Goal: Task Accomplishment & Management: Manage account settings

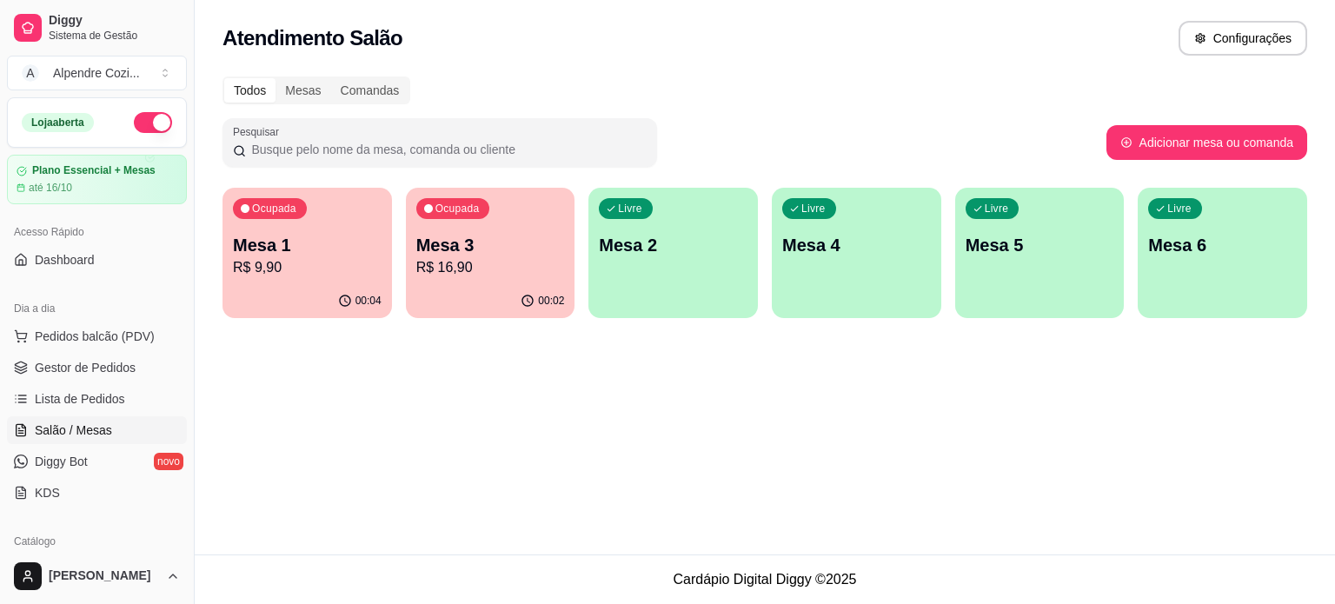
click at [311, 286] on div "00:04" at bounding box center [307, 301] width 169 height 34
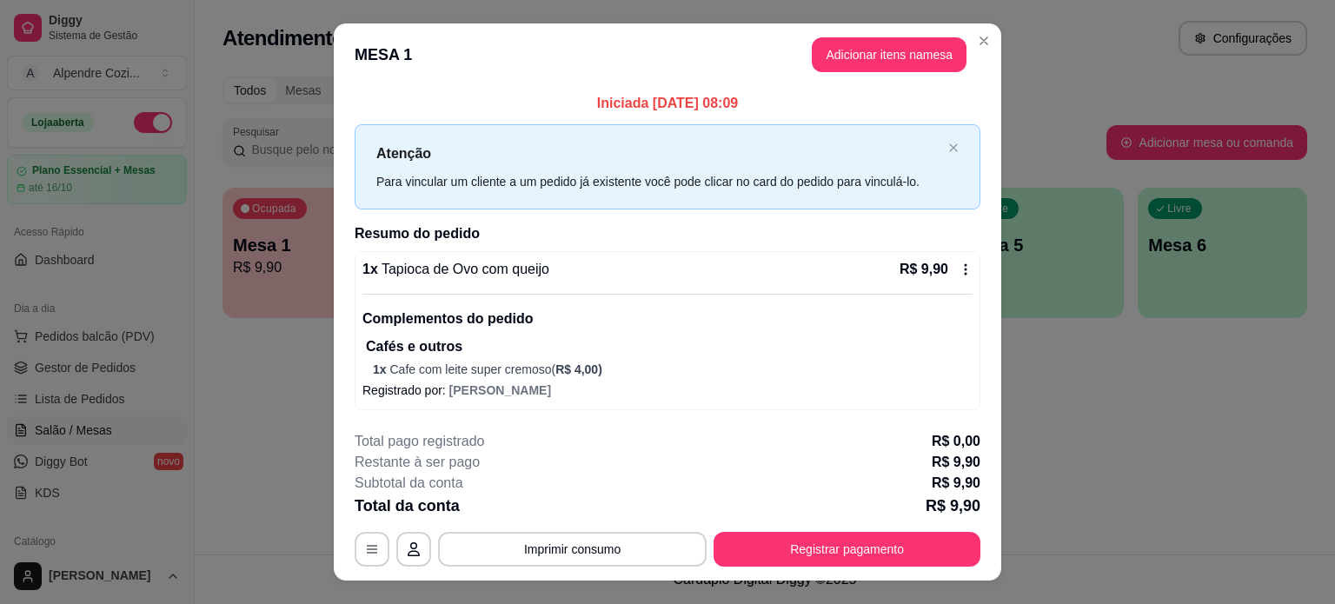
scroll to position [31, 0]
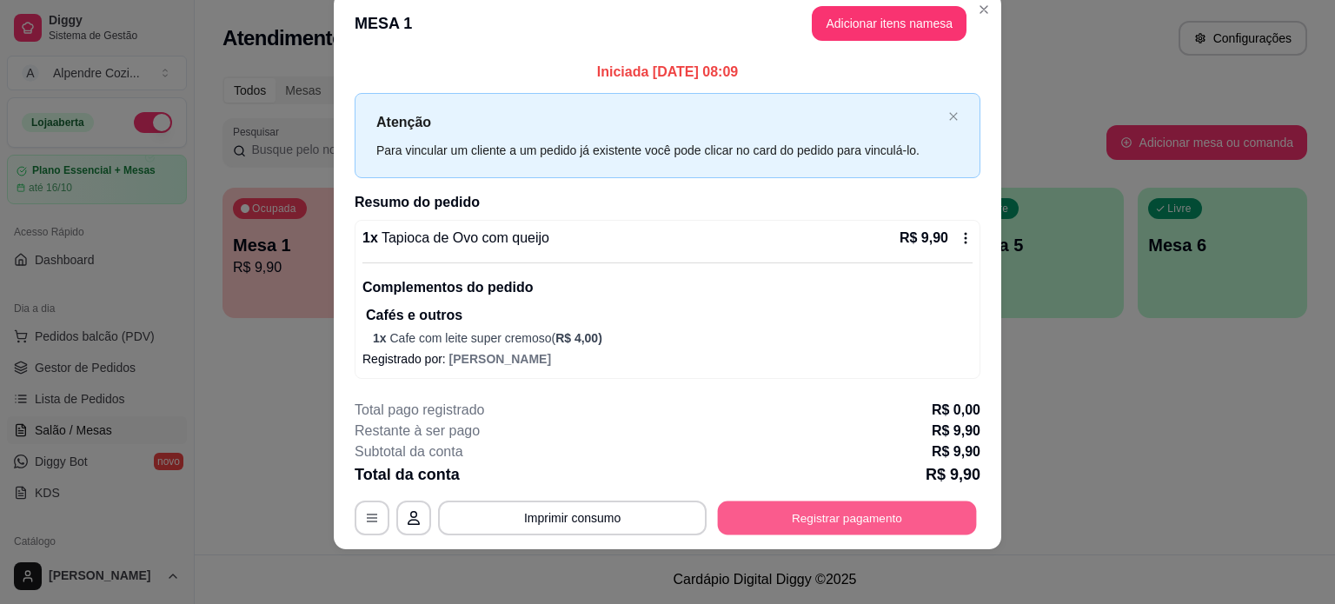
click at [860, 521] on button "Registrar pagamento" at bounding box center [847, 518] width 259 height 34
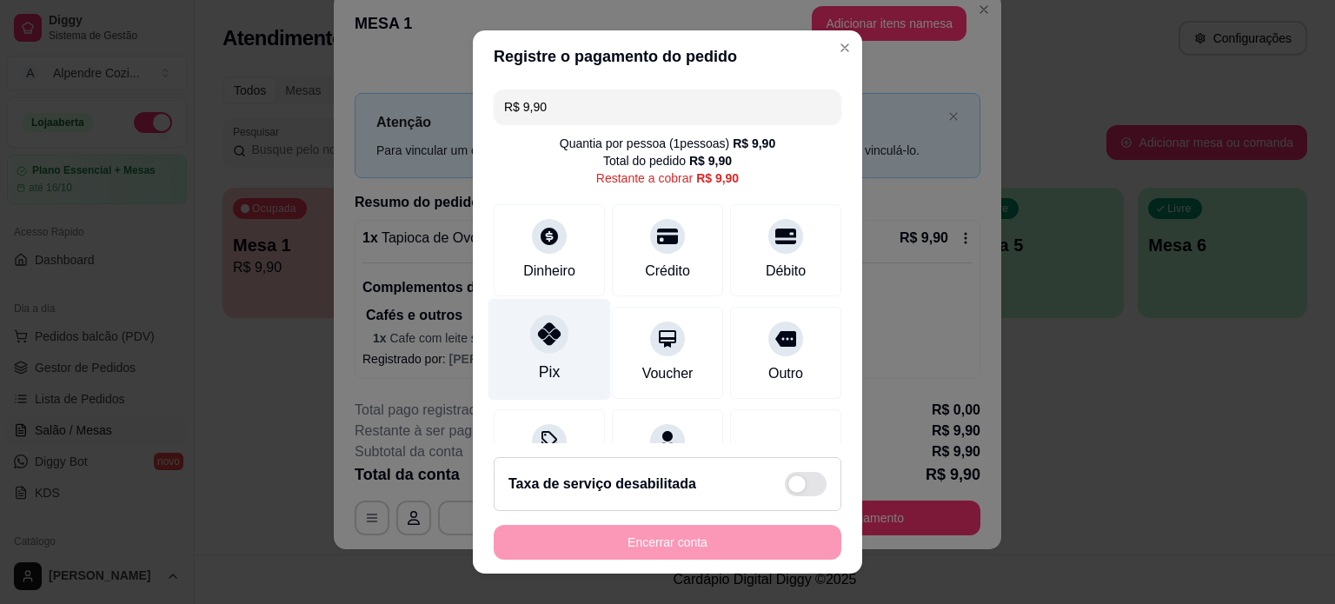
click at [528, 351] on div "Pix" at bounding box center [549, 349] width 123 height 102
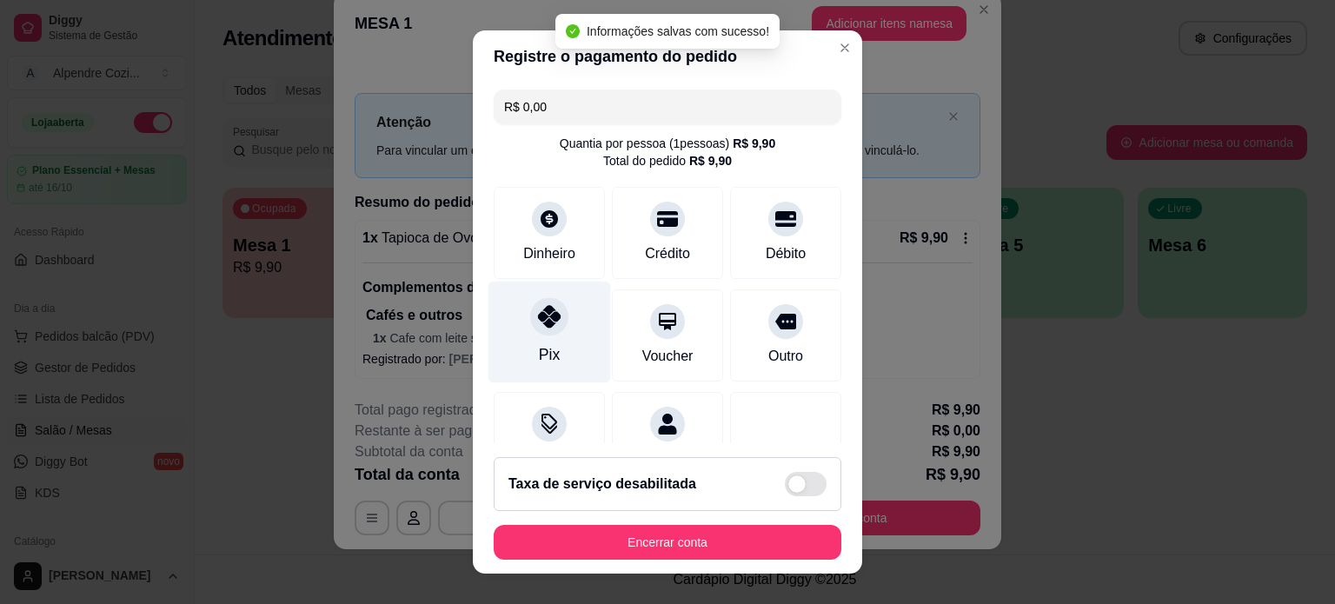
type input "R$ 0,00"
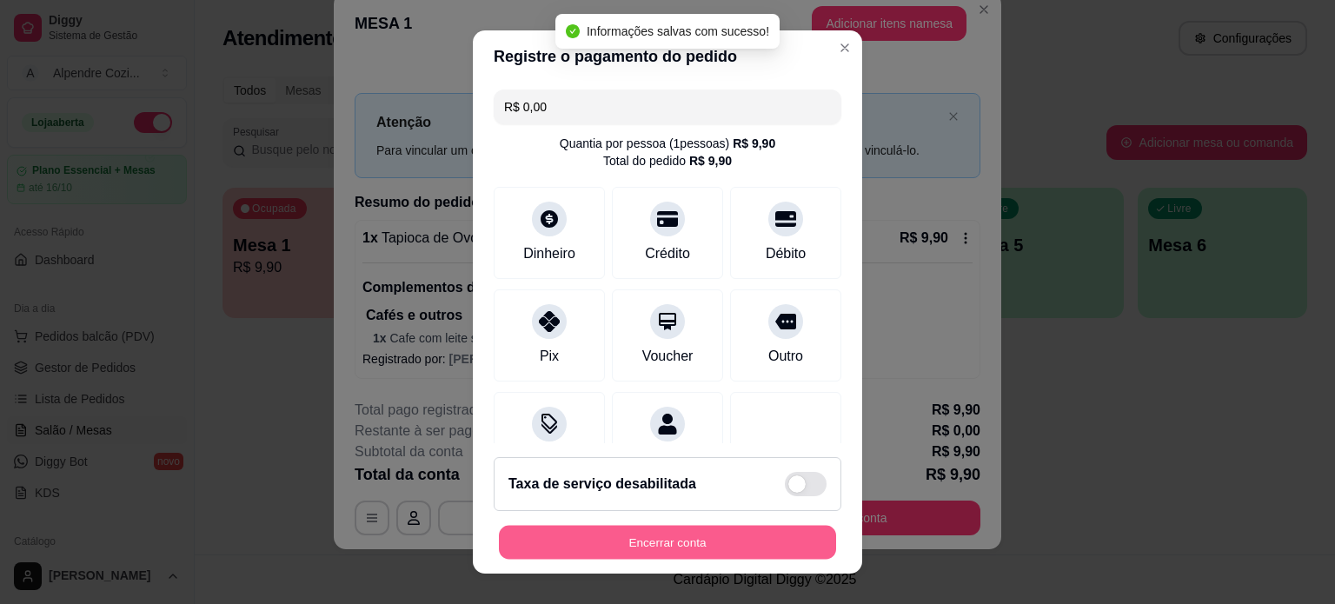
click at [651, 536] on button "Encerrar conta" at bounding box center [667, 543] width 337 height 34
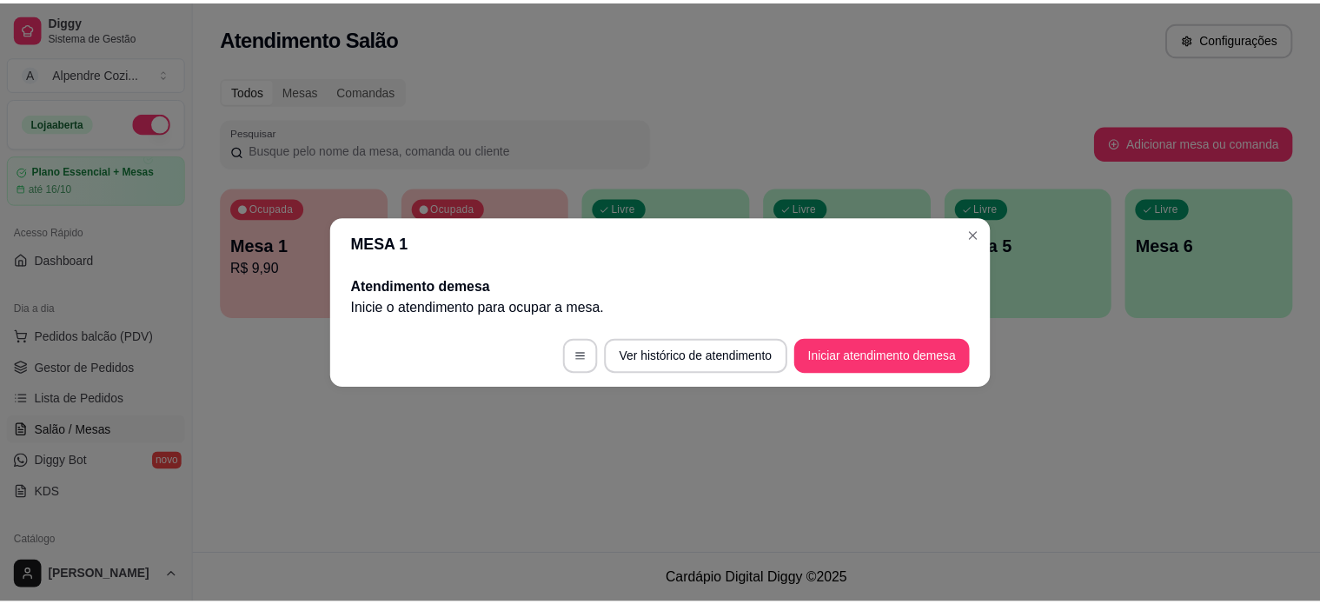
scroll to position [0, 0]
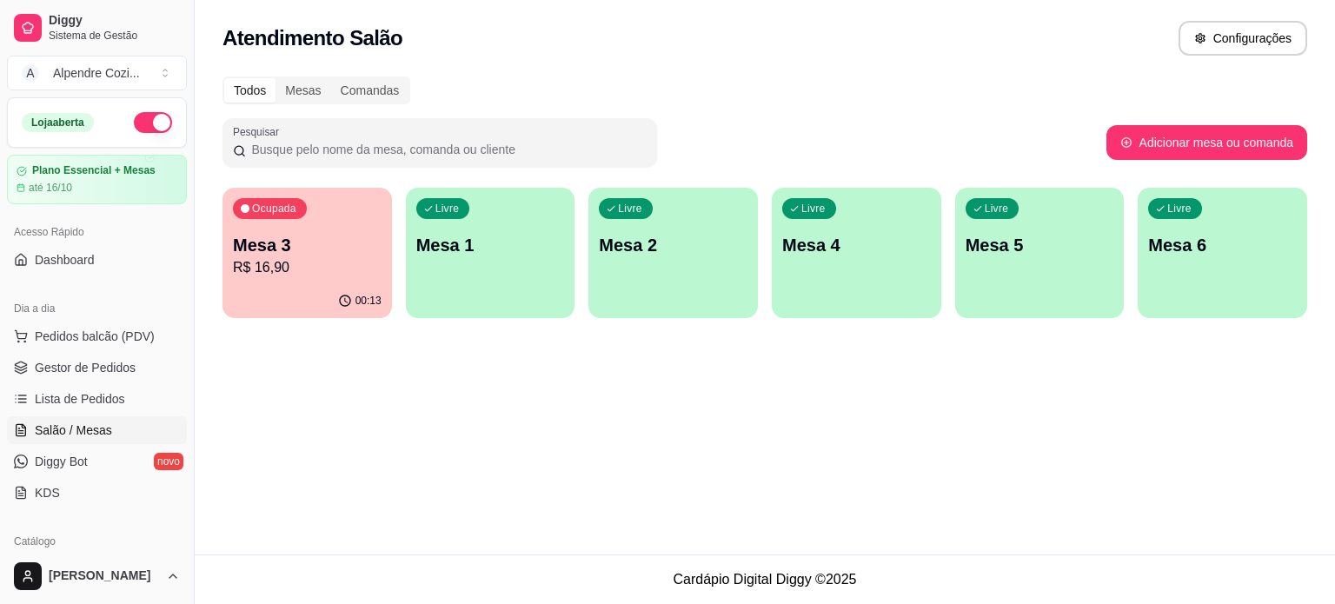
click at [868, 448] on div "Atendimento Salão Configurações Todos Mesas Comandas Pesquisar Adicionar mesa o…" at bounding box center [765, 277] width 1140 height 555
click at [63, 264] on span "Dashboard" at bounding box center [65, 259] width 60 height 17
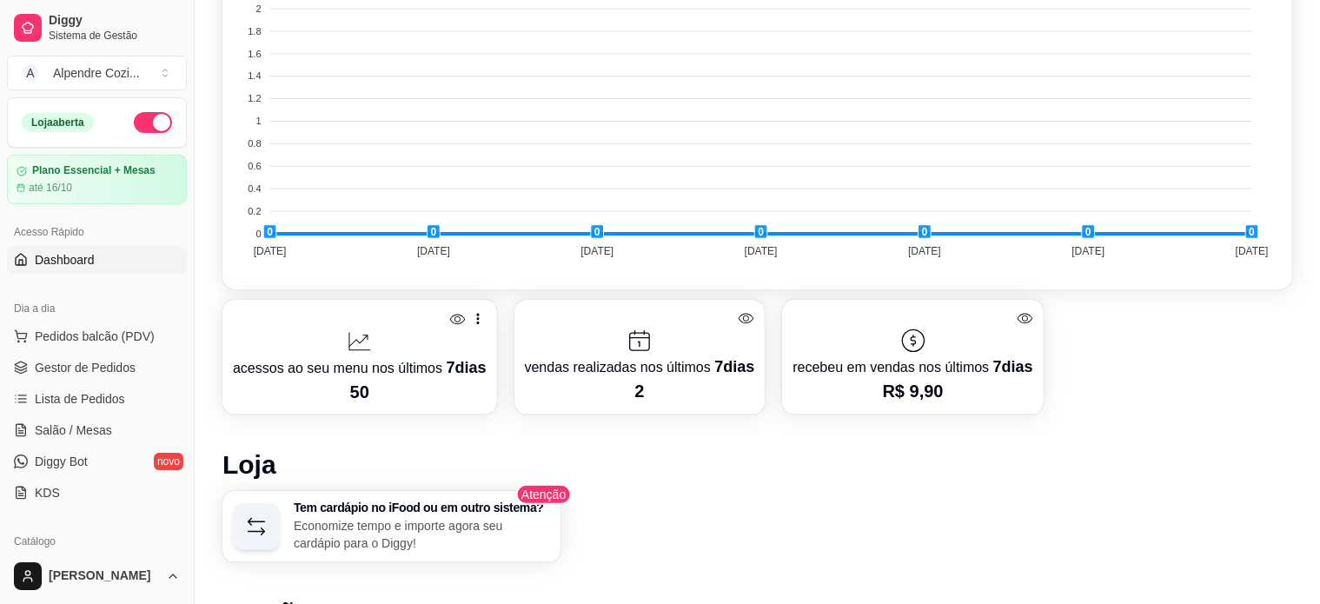
scroll to position [695, 0]
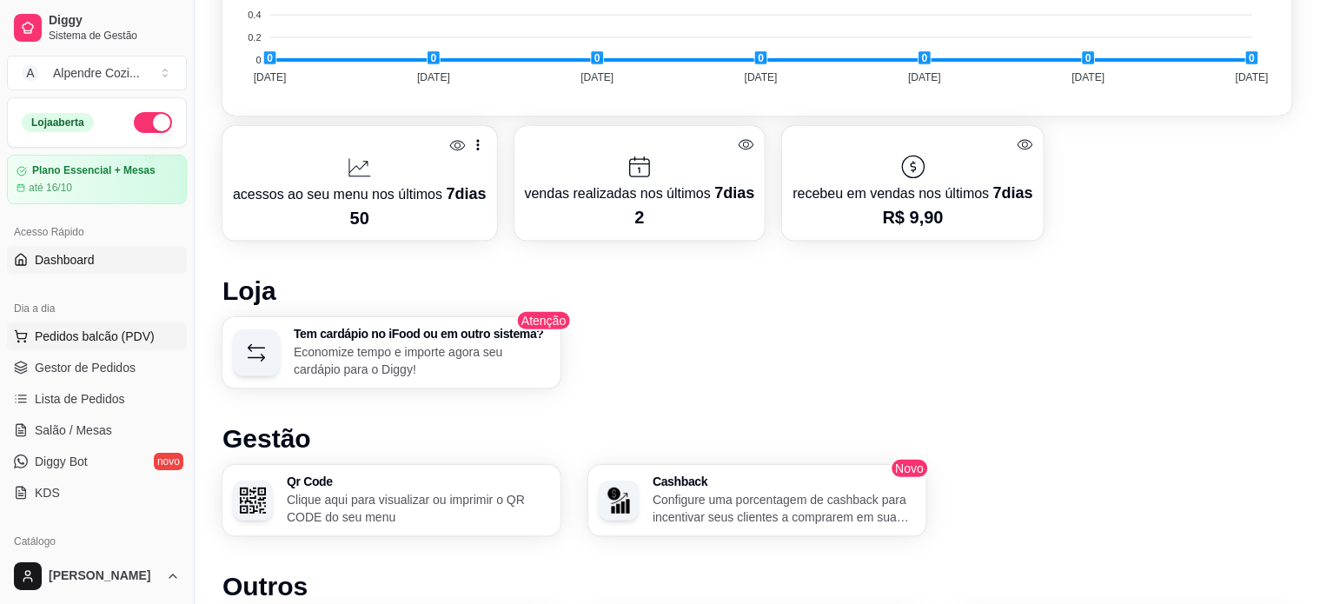
click at [80, 342] on span "Pedidos balcão (PDV)" at bounding box center [95, 336] width 120 height 17
click at [77, 403] on h4 "0036 - Pão na chapa" at bounding box center [120, 399] width 162 height 21
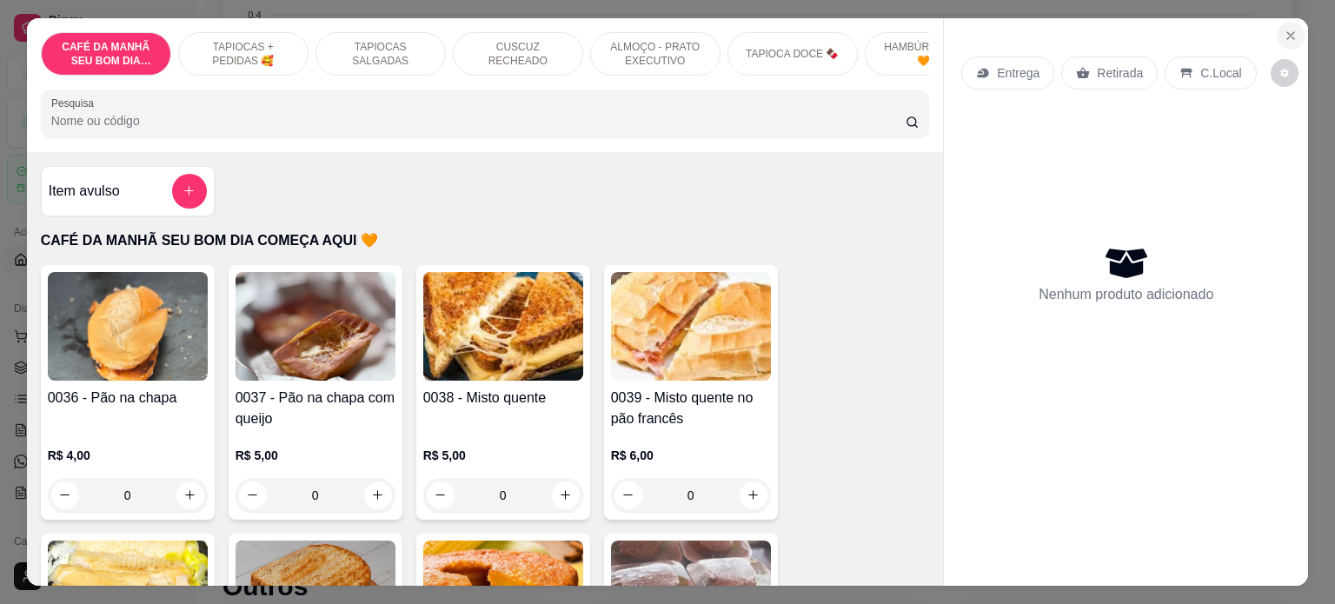
click at [1284, 30] on icon "Close" at bounding box center [1291, 36] width 14 height 14
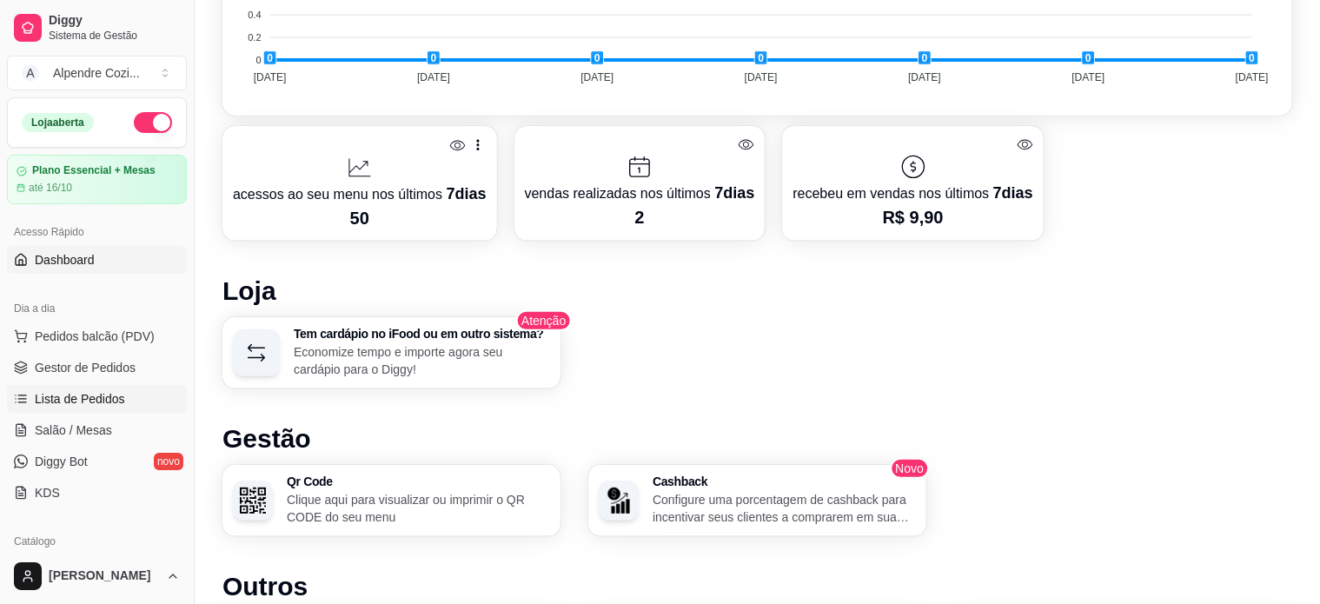
click at [85, 404] on span "Lista de Pedidos" at bounding box center [80, 398] width 90 height 17
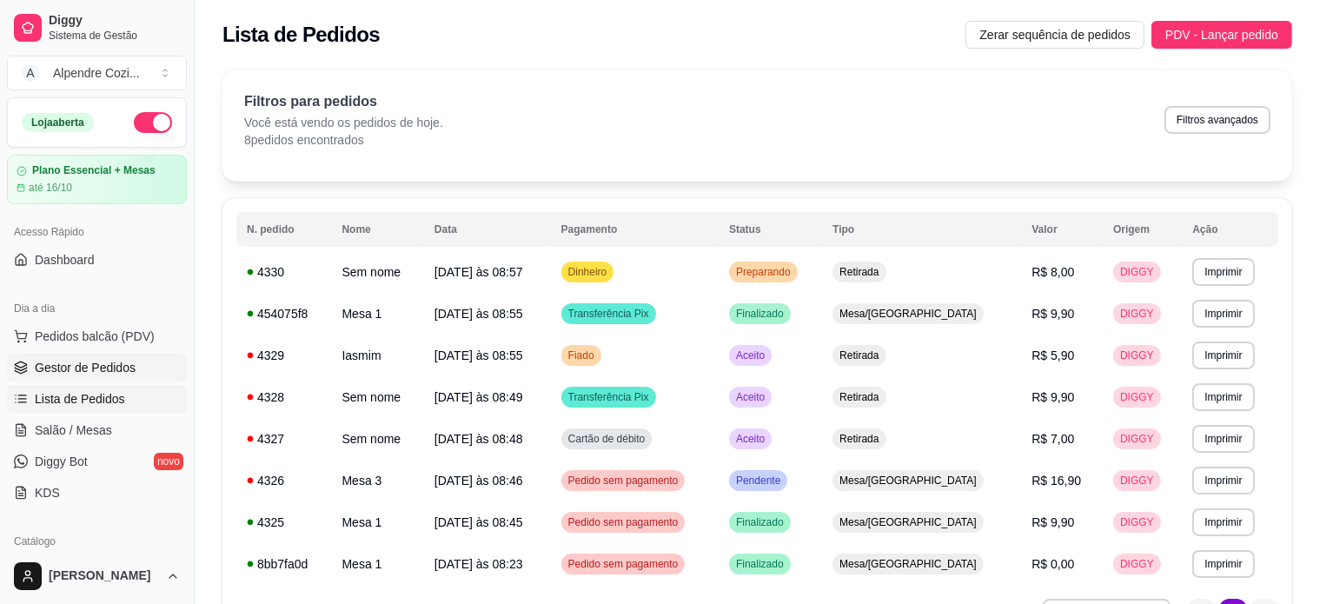
click at [89, 362] on span "Gestor de Pedidos" at bounding box center [85, 367] width 101 height 17
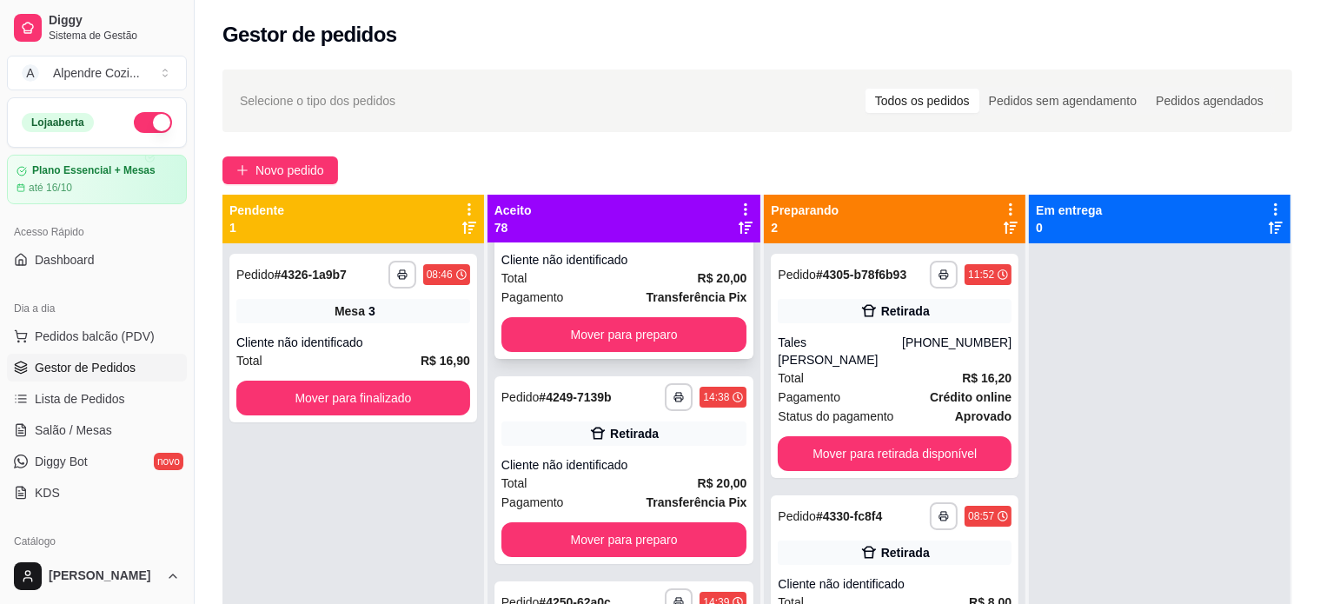
scroll to position [87, 0]
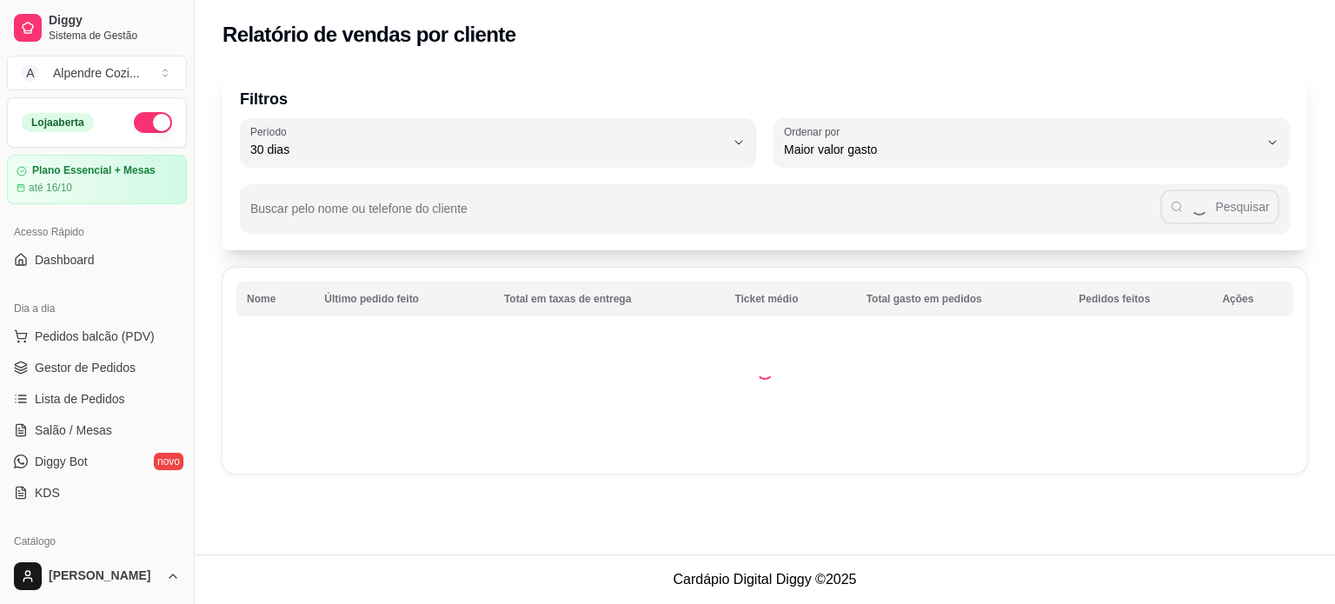
select select "30"
select select "HIGHEST_TOTAL_SPENT_WITH_ORDERS"
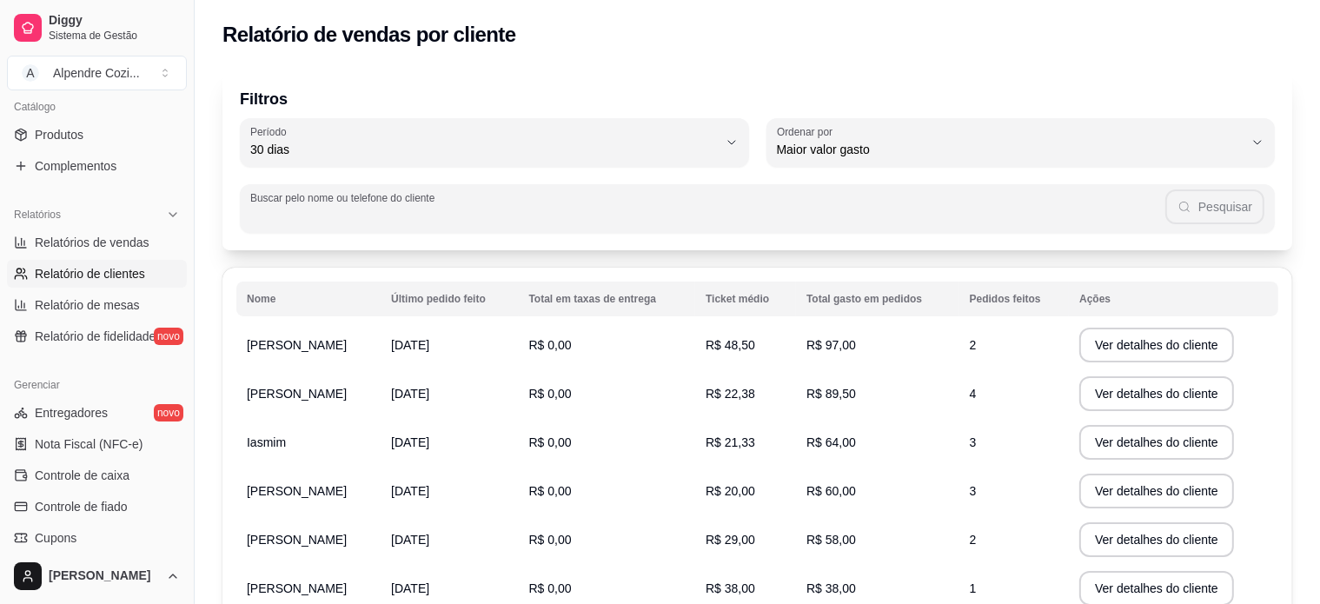
click at [568, 215] on input "Buscar pelo nome ou telefone do cliente" at bounding box center [707, 215] width 915 height 17
click at [1205, 208] on button "Pesquisar" at bounding box center [1215, 206] width 98 height 35
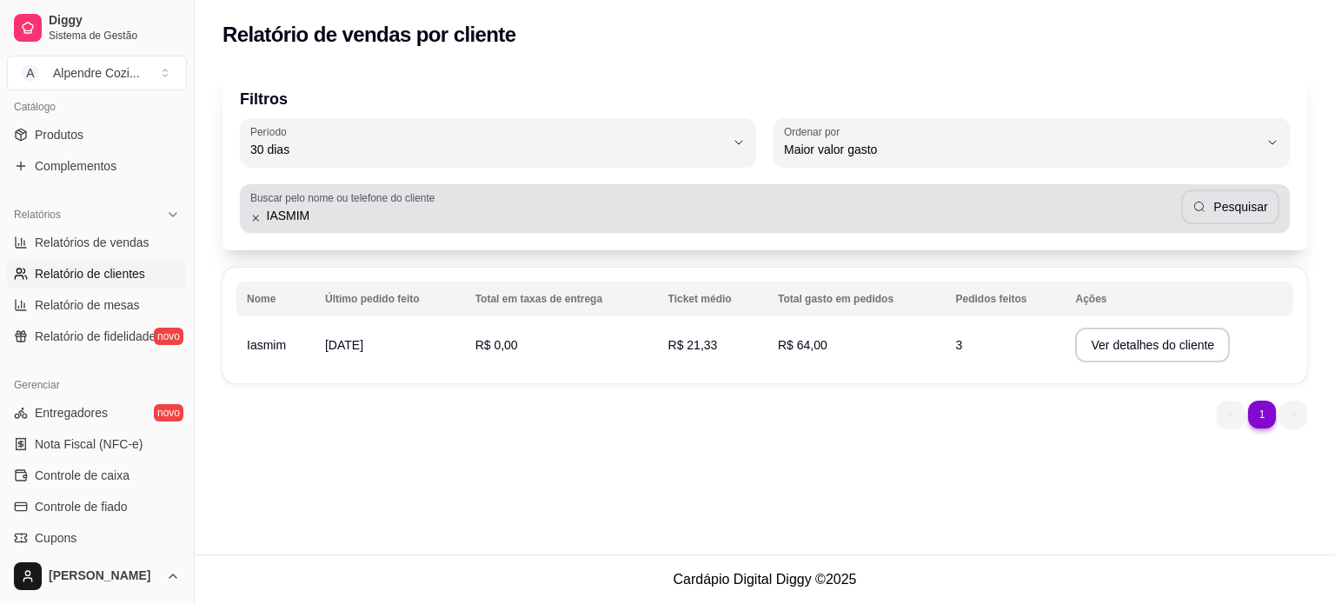
click at [561, 225] on div "IASMIM Pesquisar" at bounding box center [764, 208] width 1029 height 35
click at [1247, 207] on button "Pesquisar" at bounding box center [1231, 207] width 96 height 34
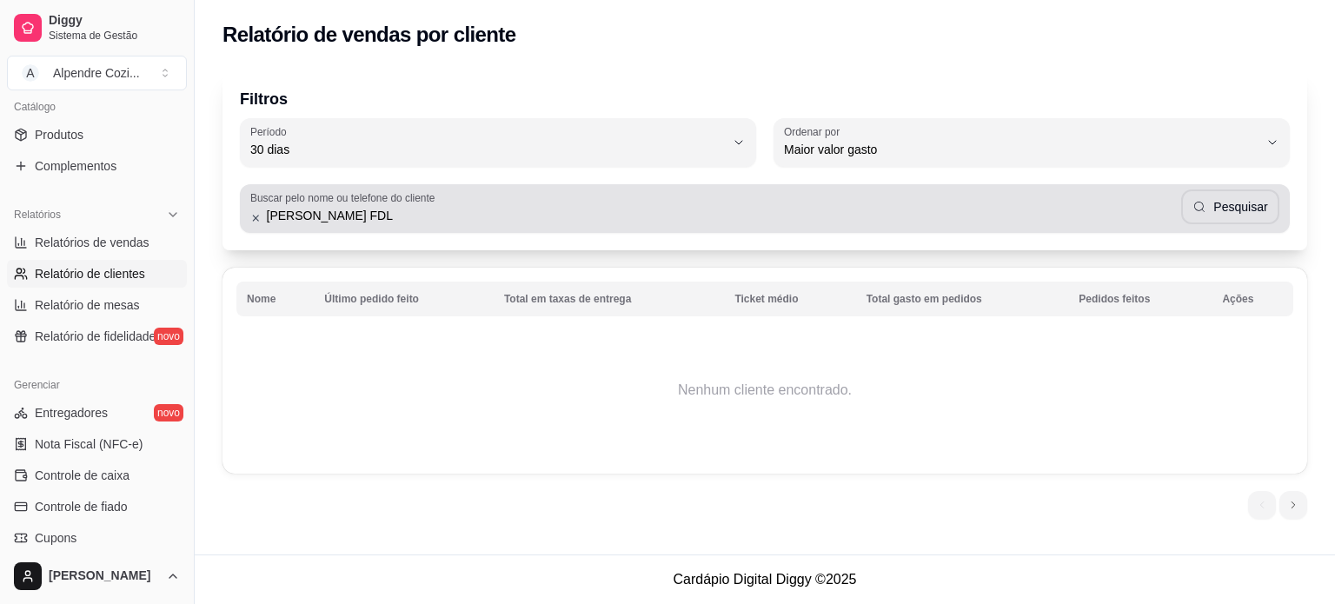
click at [488, 209] on input "IASMIN MEDEIROS FDL" at bounding box center [722, 215] width 920 height 17
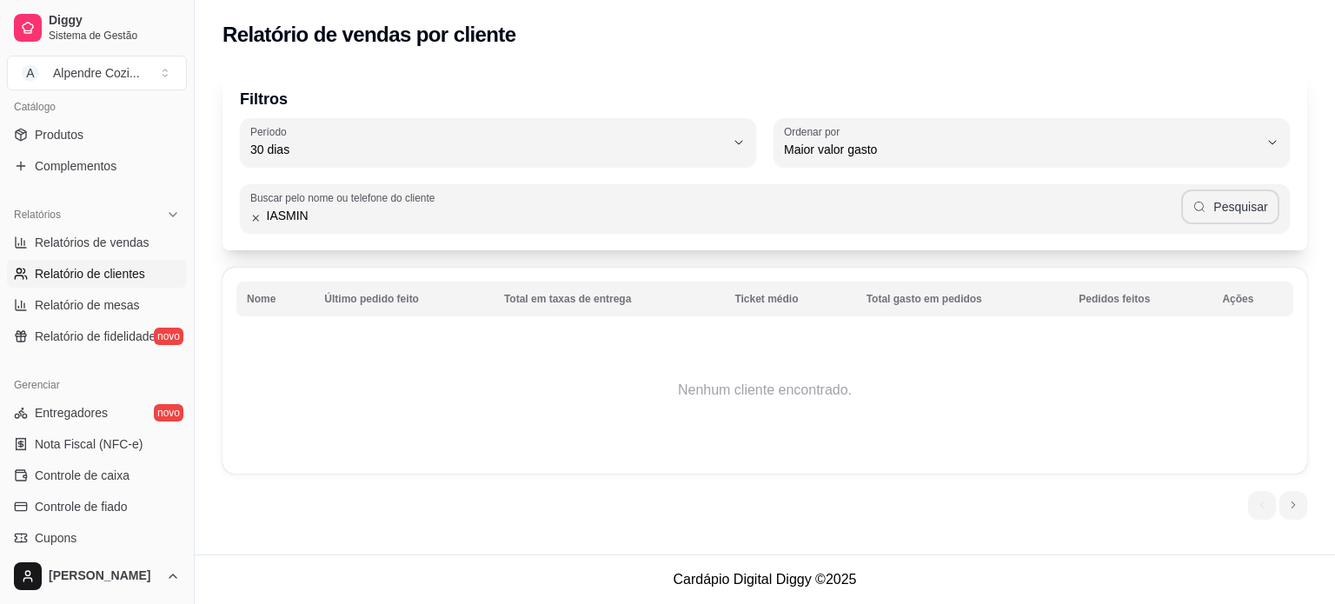
click at [1218, 209] on button "Pesquisar" at bounding box center [1230, 206] width 98 height 35
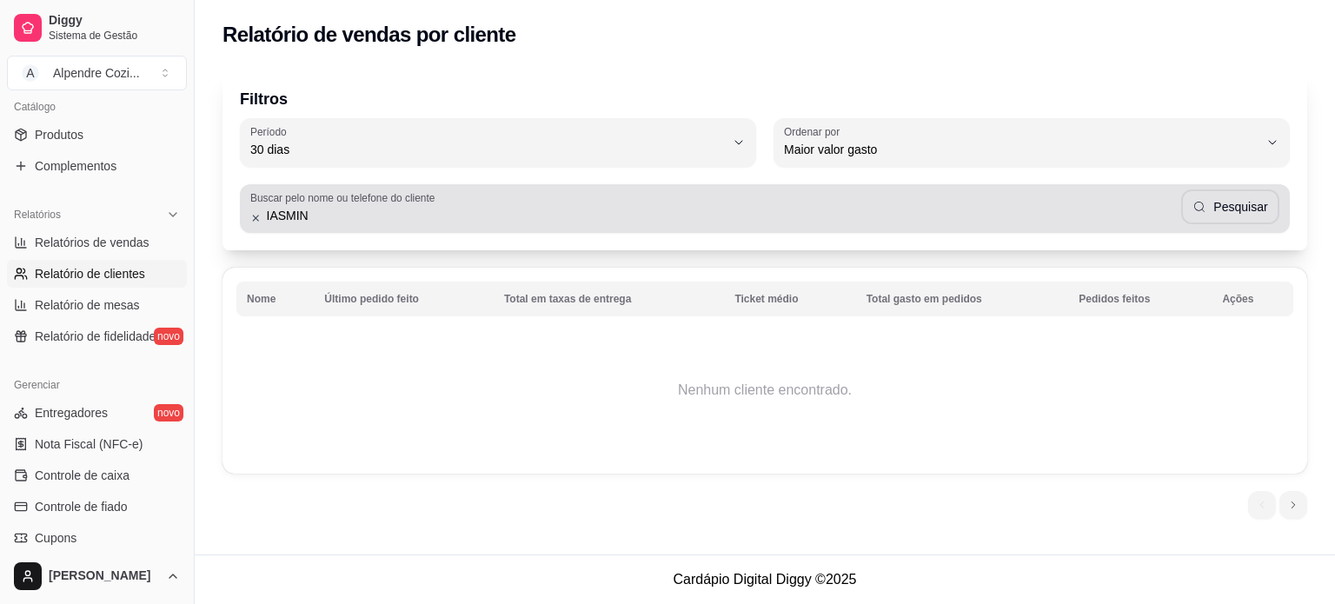
click at [375, 225] on div "IASMIN Pesquisar" at bounding box center [764, 208] width 1029 height 35
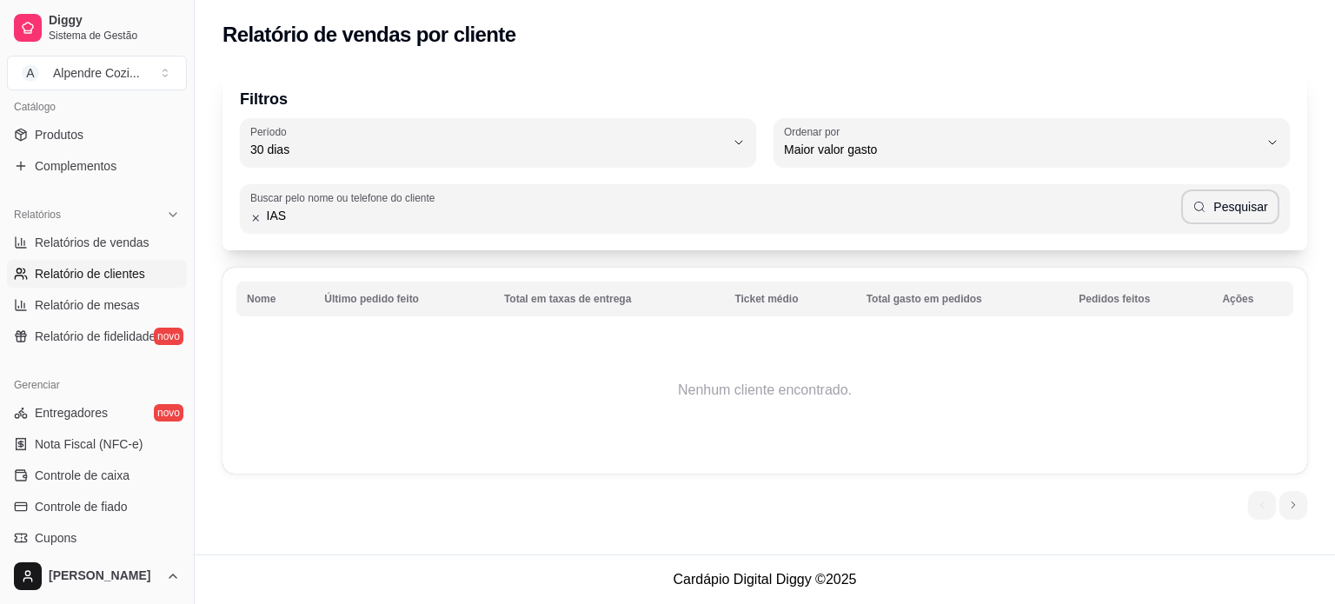
type input "IAS"
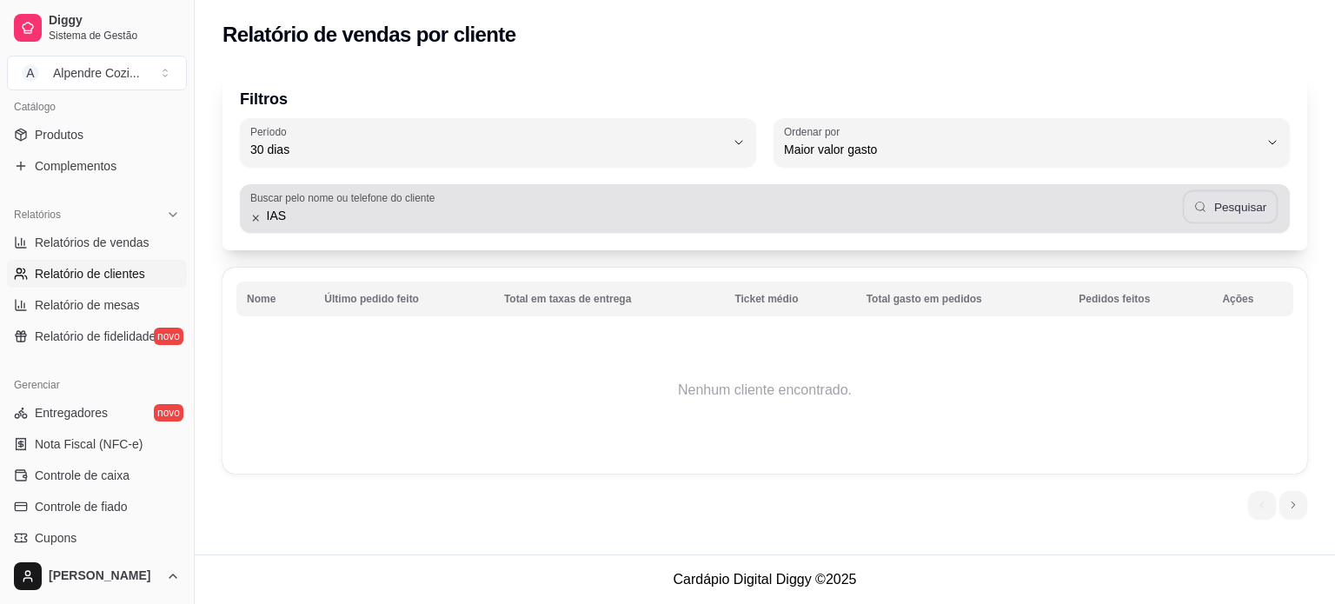
click at [1234, 208] on button "Pesquisar" at bounding box center [1231, 207] width 96 height 34
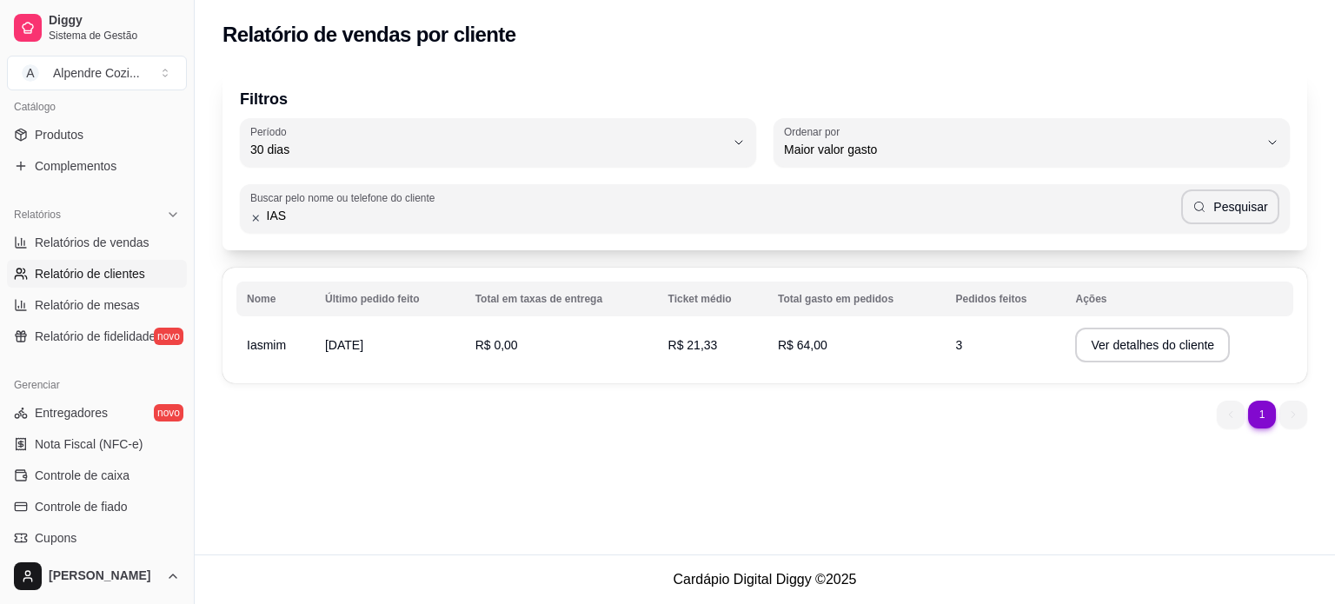
click at [257, 349] on span "Iasmim" at bounding box center [266, 345] width 39 height 14
click at [1130, 340] on button "Ver detalhes do cliente" at bounding box center [1152, 346] width 149 height 34
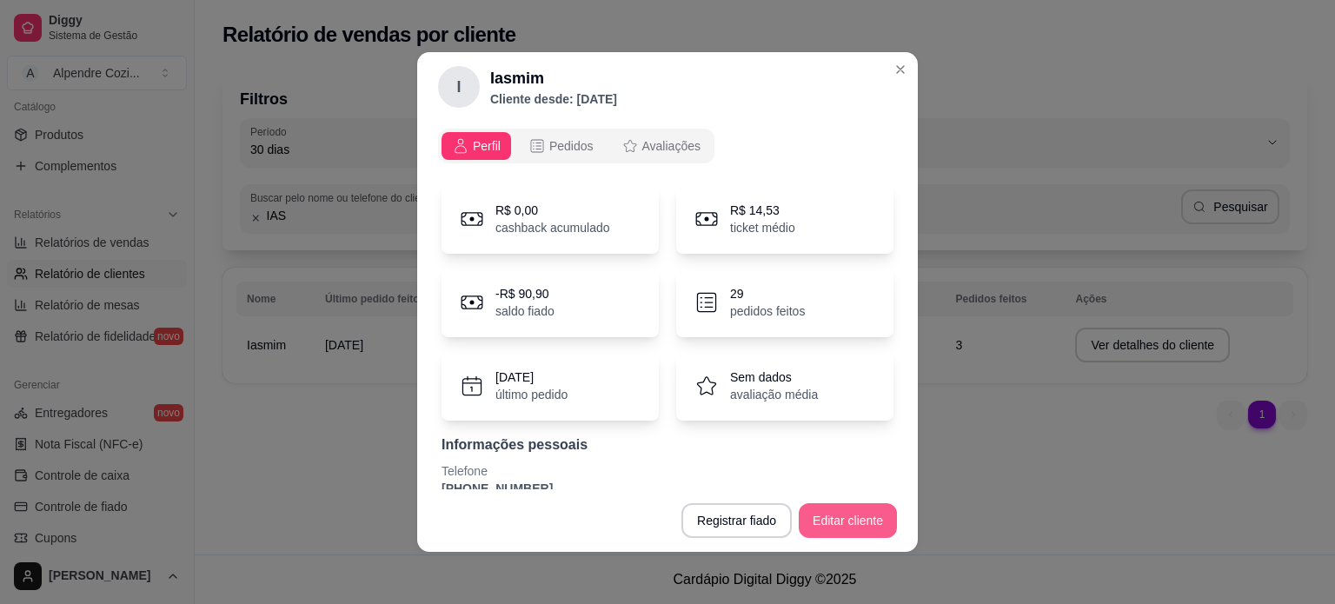
click at [849, 522] on button "Editar cliente" at bounding box center [848, 520] width 98 height 35
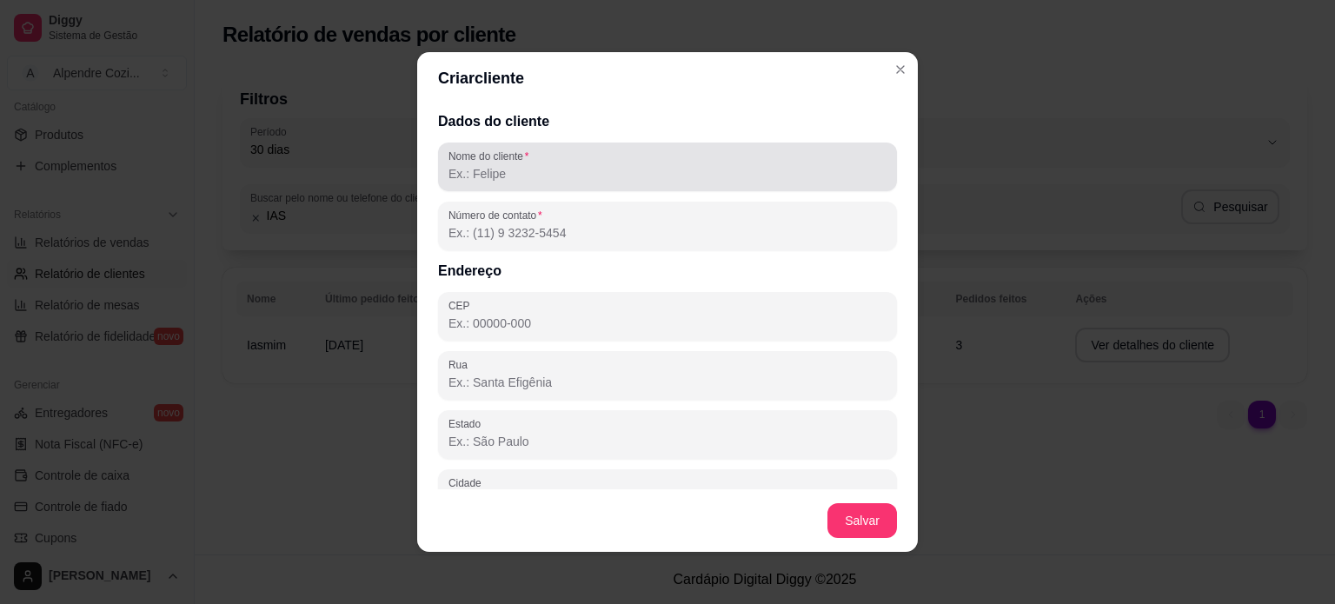
click at [518, 168] on input "Nome do cliente" at bounding box center [667, 173] width 438 height 17
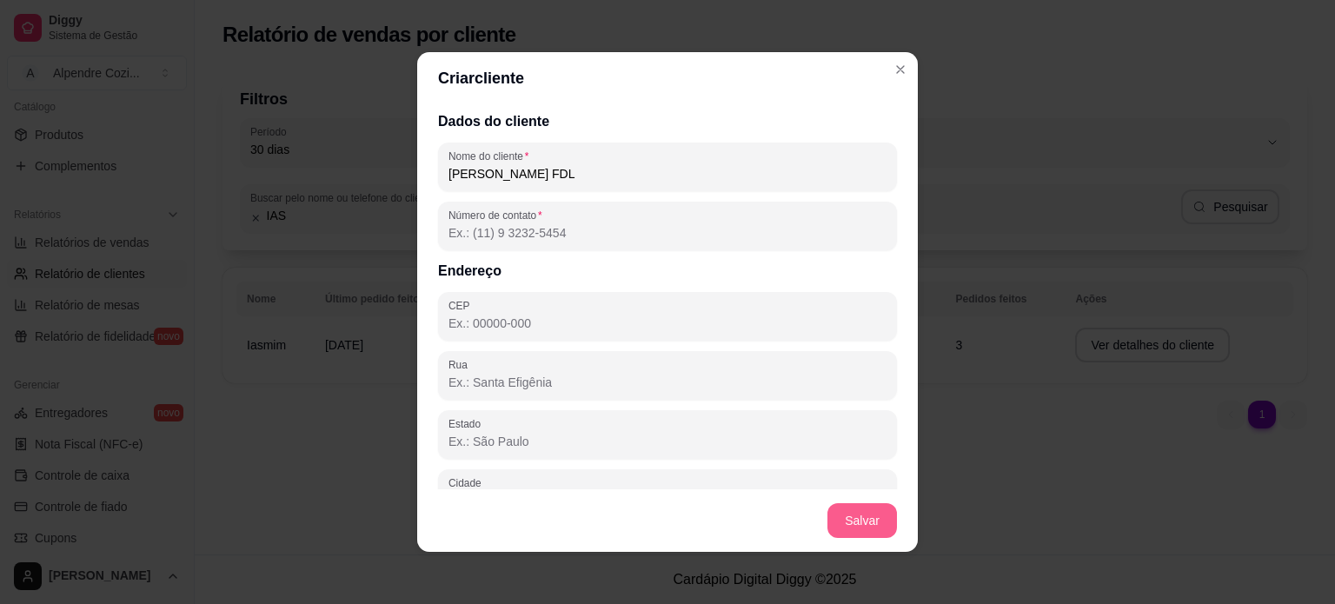
type input "ISAMIN MEDEIROS FDL"
click at [874, 508] on button "Salvar" at bounding box center [862, 521] width 68 height 34
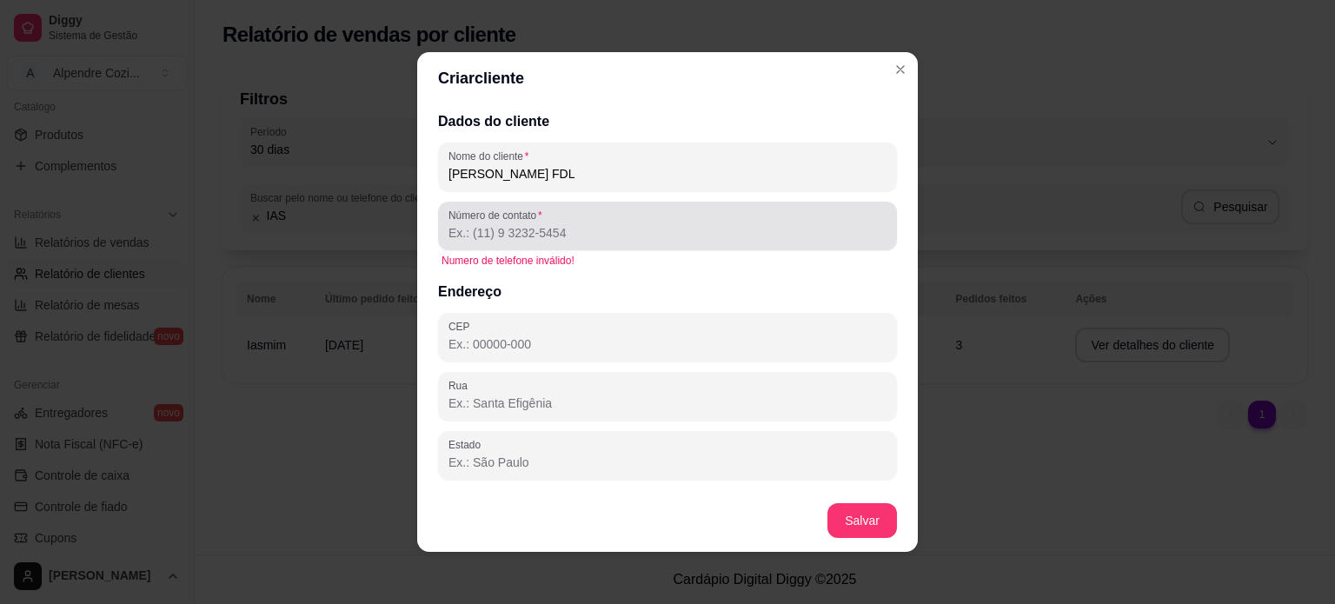
click at [530, 242] on div at bounding box center [667, 226] width 438 height 35
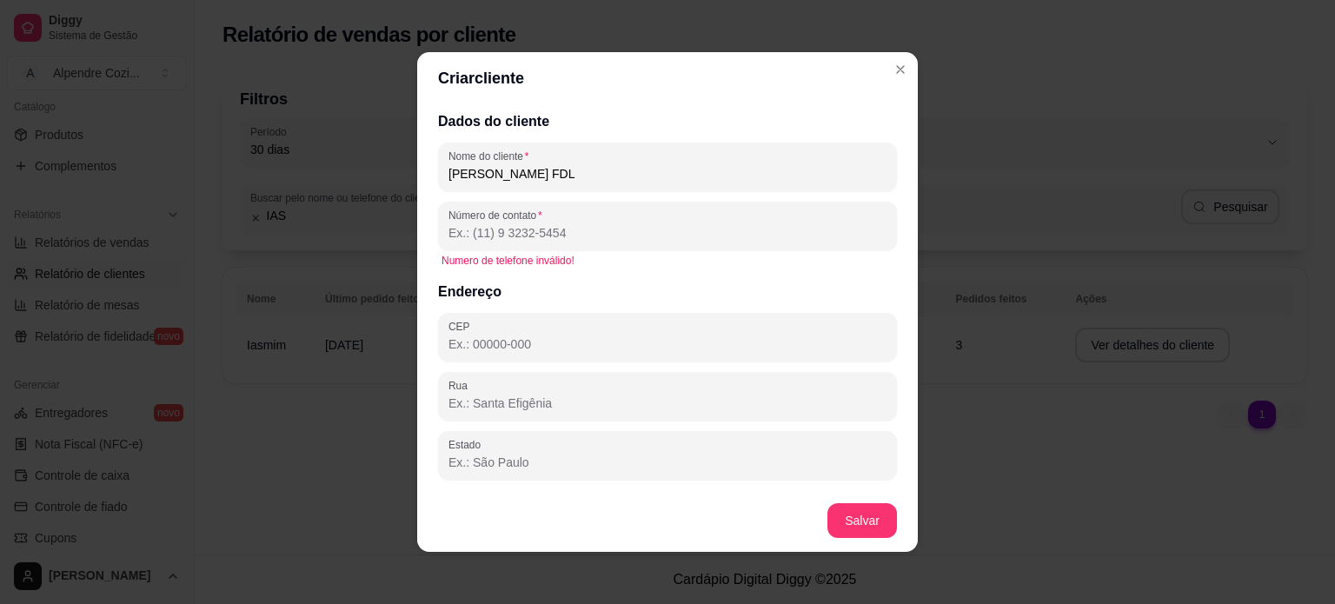
paste input "(83) 8629-2982"
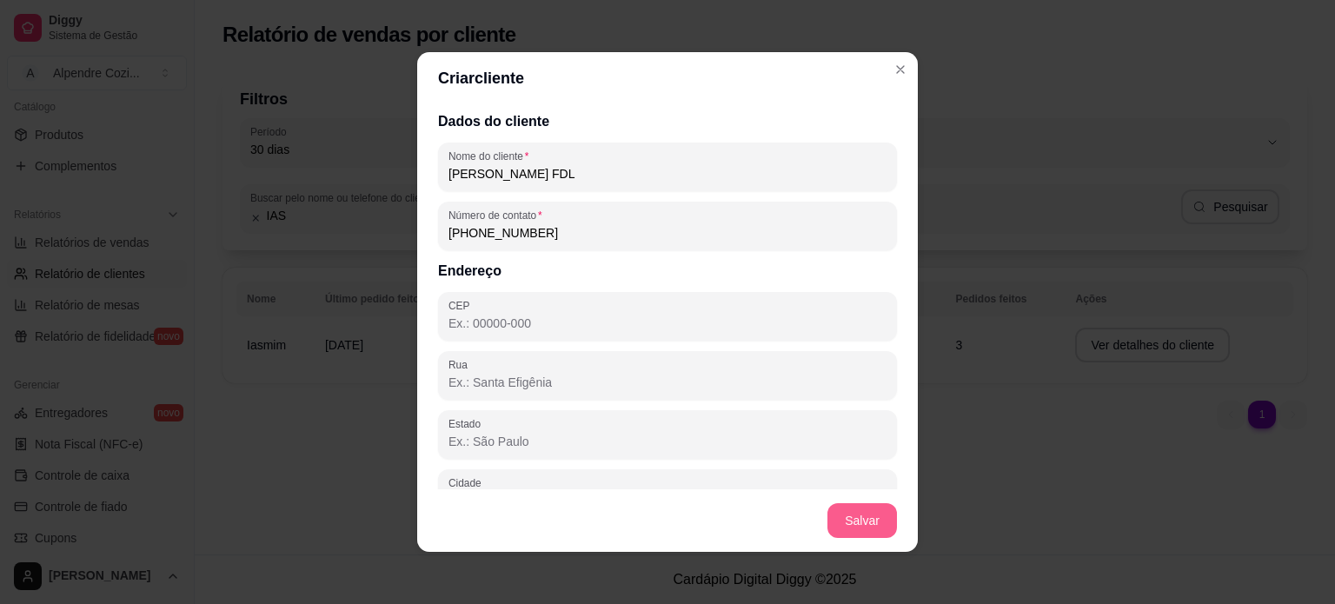
type input "(83) 8629-2982"
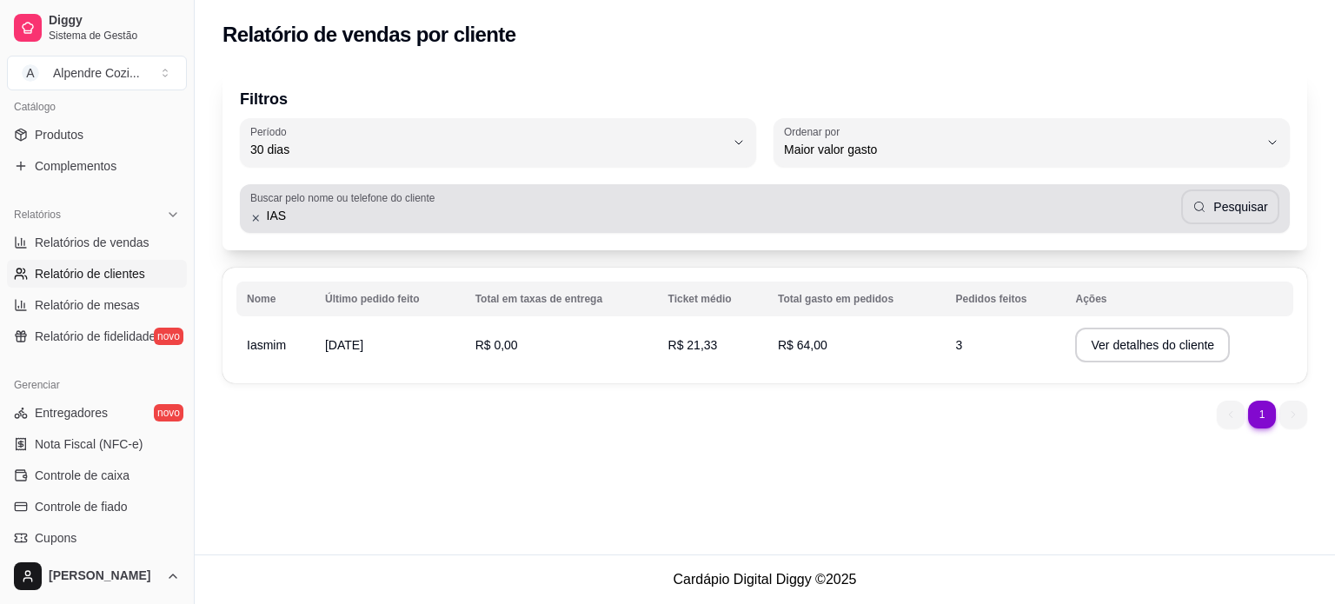
click at [254, 225] on div "IAS Pesquisar" at bounding box center [764, 208] width 1029 height 35
click at [254, 216] on icon at bounding box center [256, 218] width 6 height 6
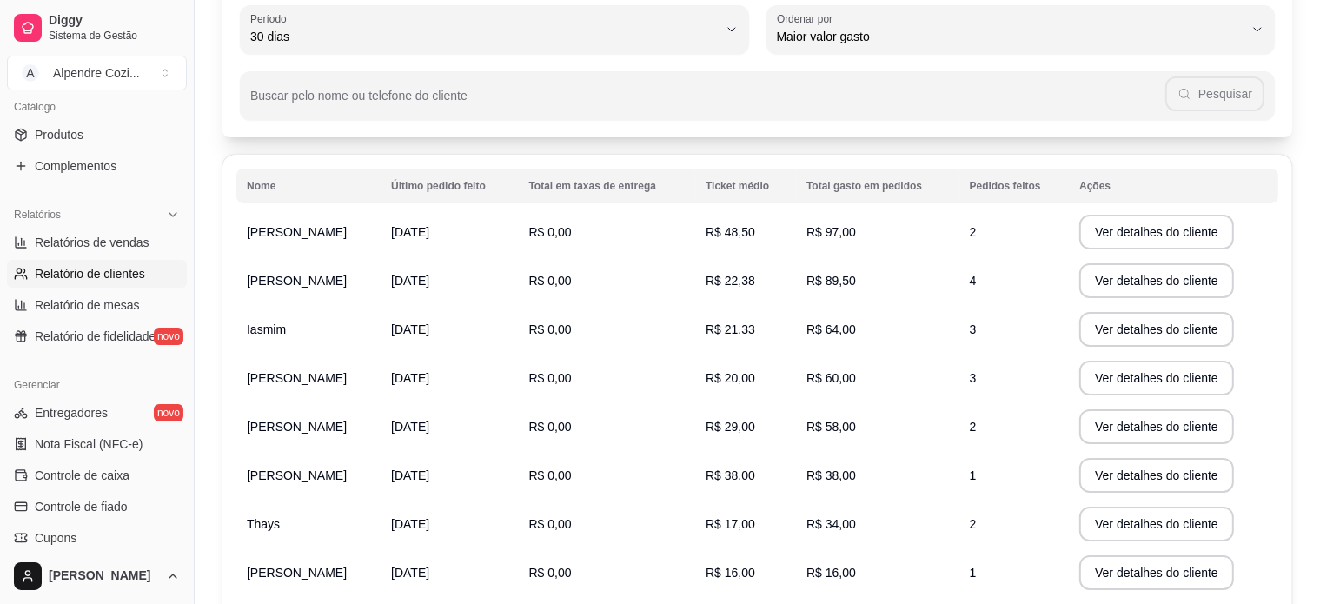
scroll to position [110, 0]
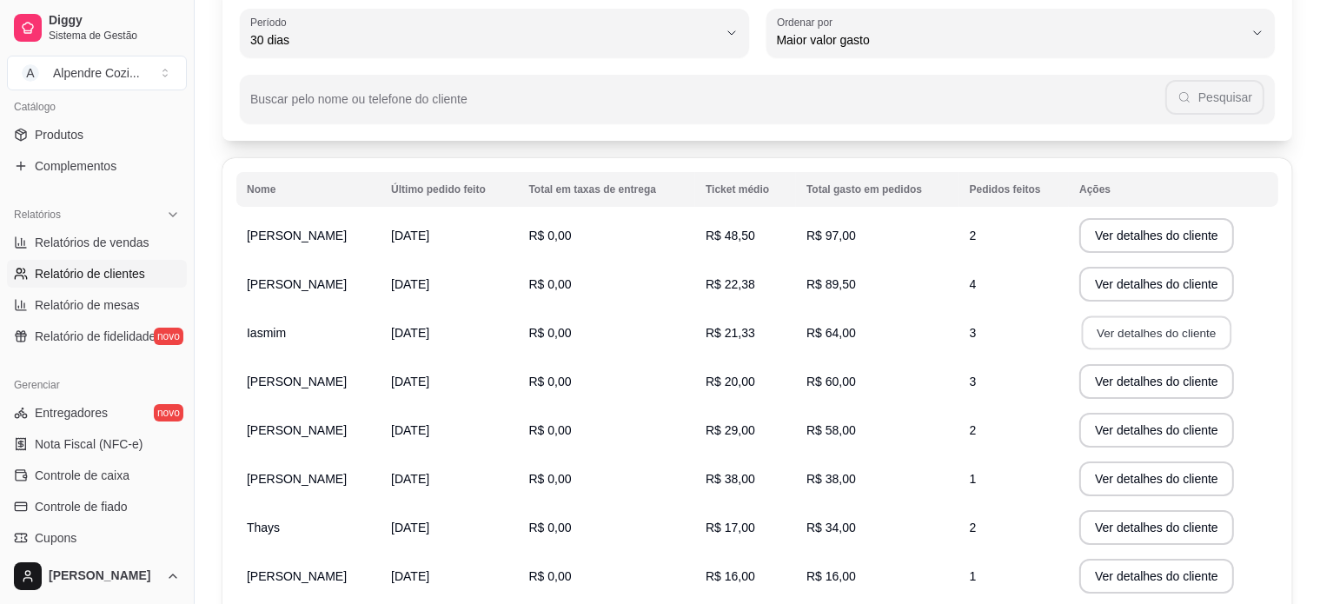
click at [1113, 329] on button "Ver detalhes do cliente" at bounding box center [1156, 333] width 149 height 34
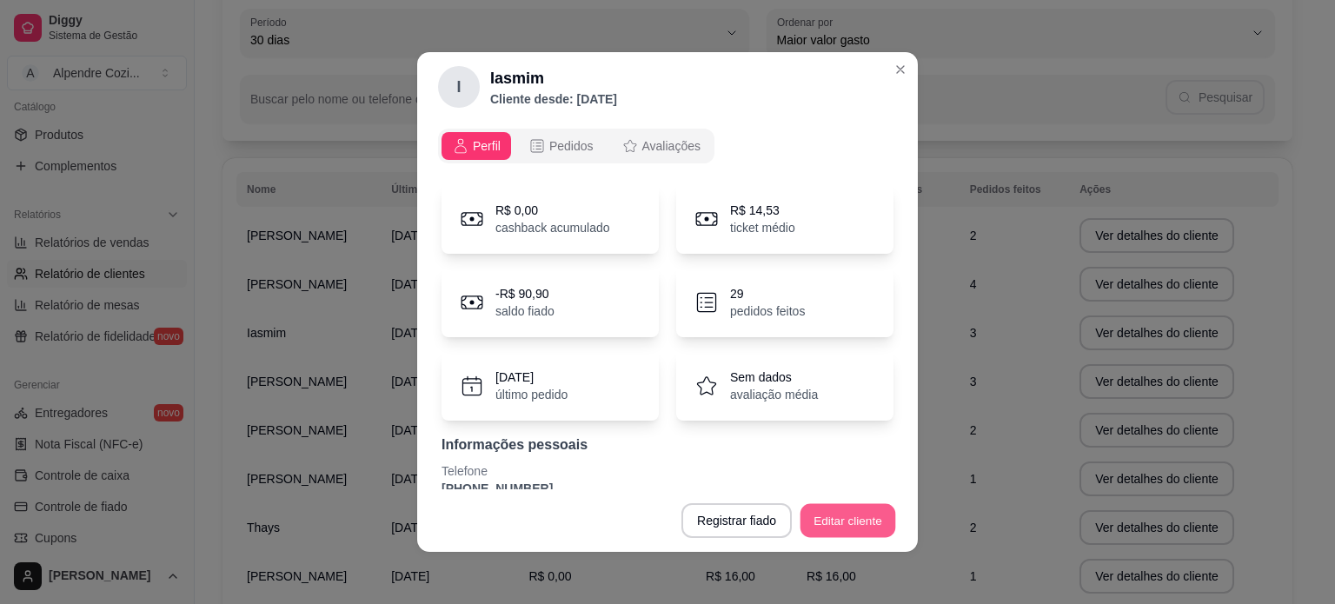
click at [829, 516] on button "Editar cliente" at bounding box center [848, 521] width 96 height 34
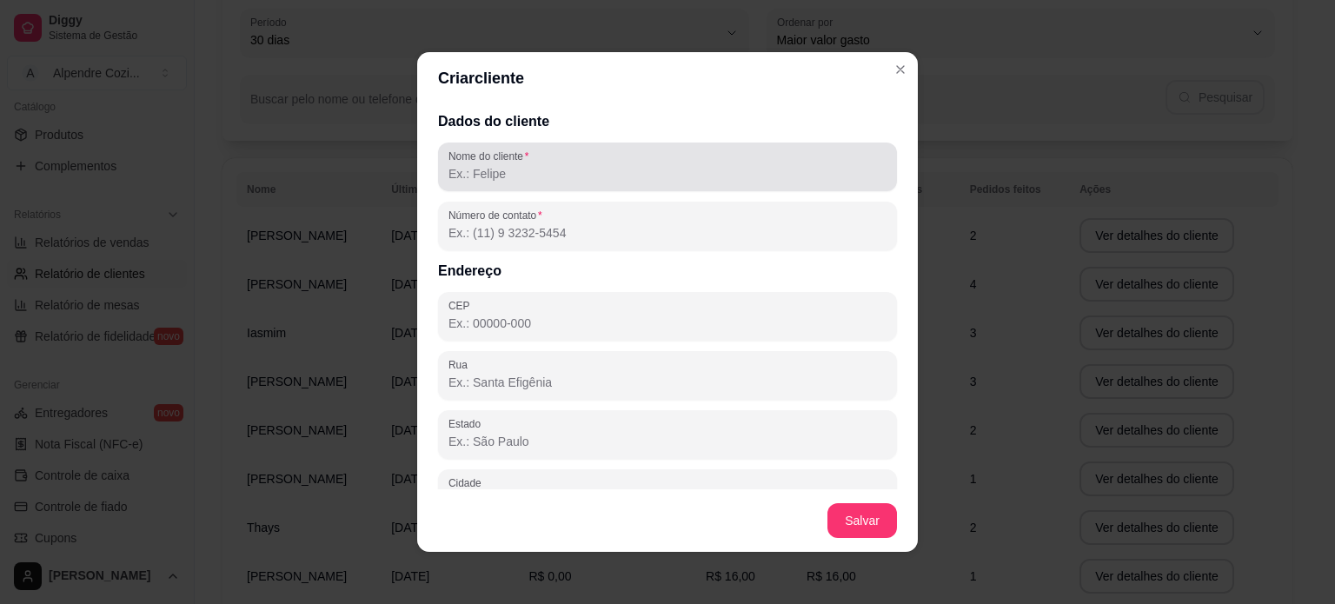
click at [532, 159] on div at bounding box center [667, 166] width 438 height 35
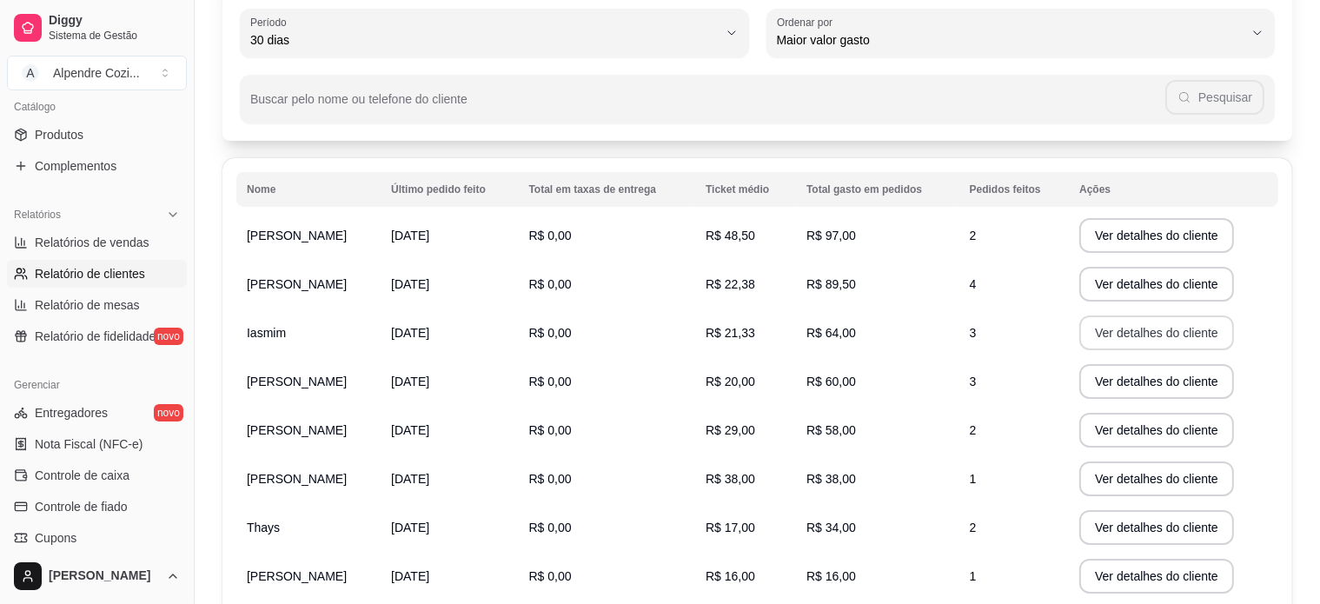
click at [1171, 333] on button "Ver detalhes do cliente" at bounding box center [1156, 333] width 155 height 35
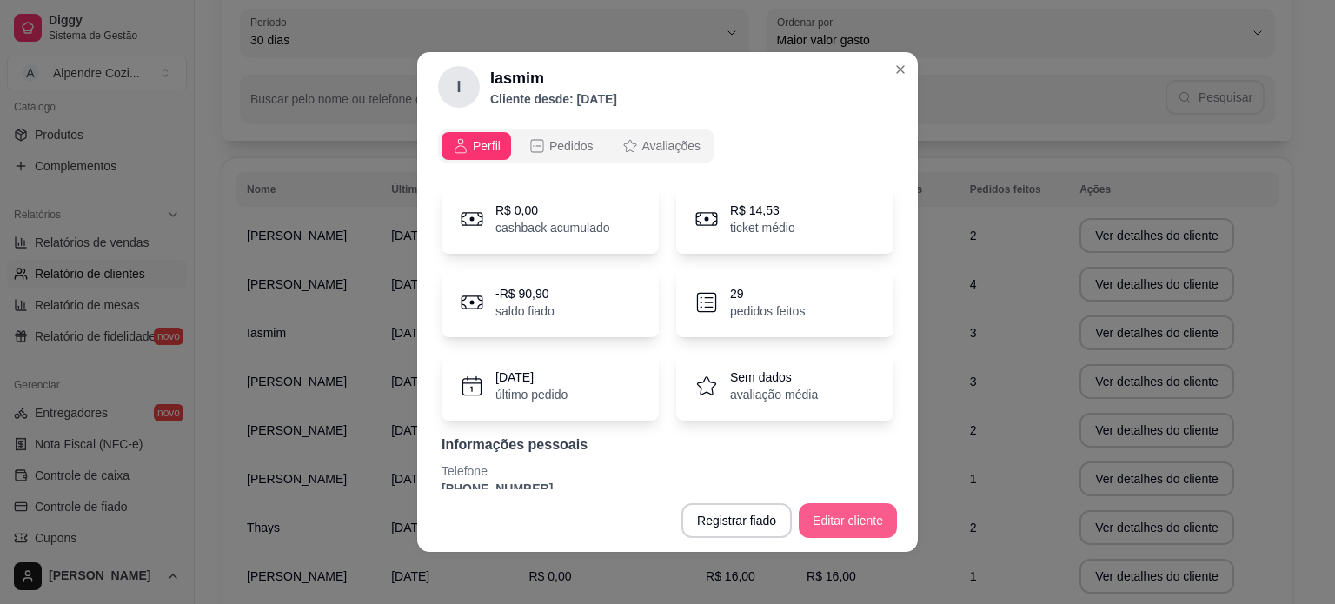
click at [823, 514] on button "Editar cliente" at bounding box center [848, 520] width 98 height 35
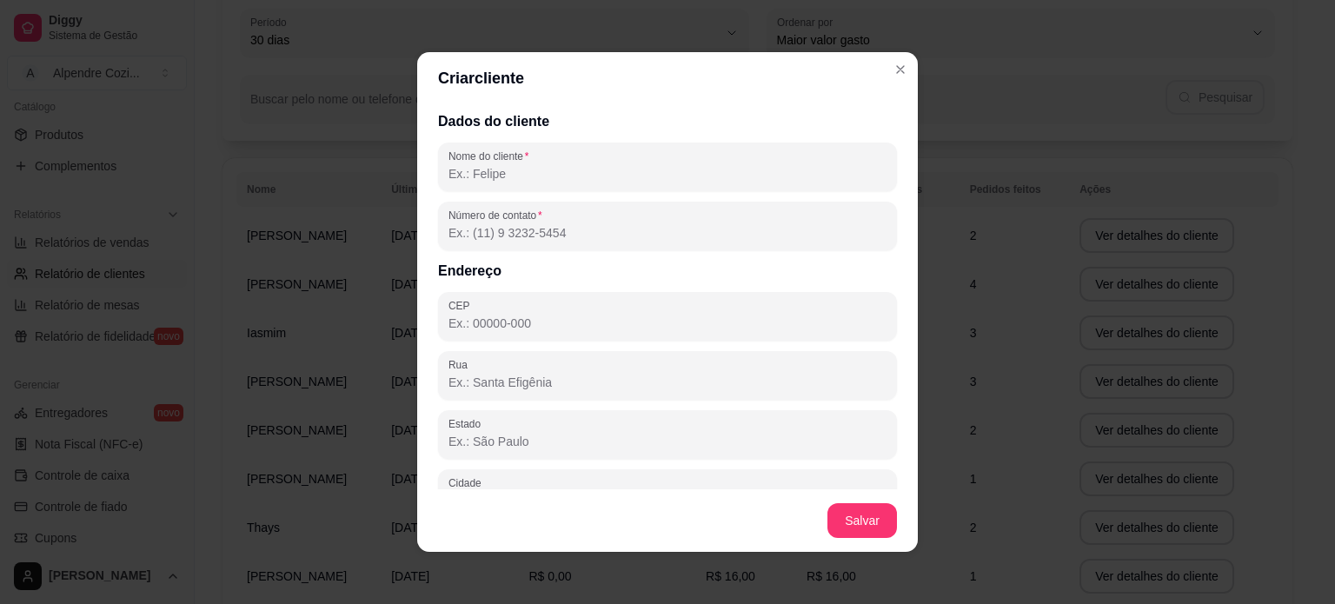
click at [493, 167] on input "Nome do cliente" at bounding box center [667, 173] width 438 height 17
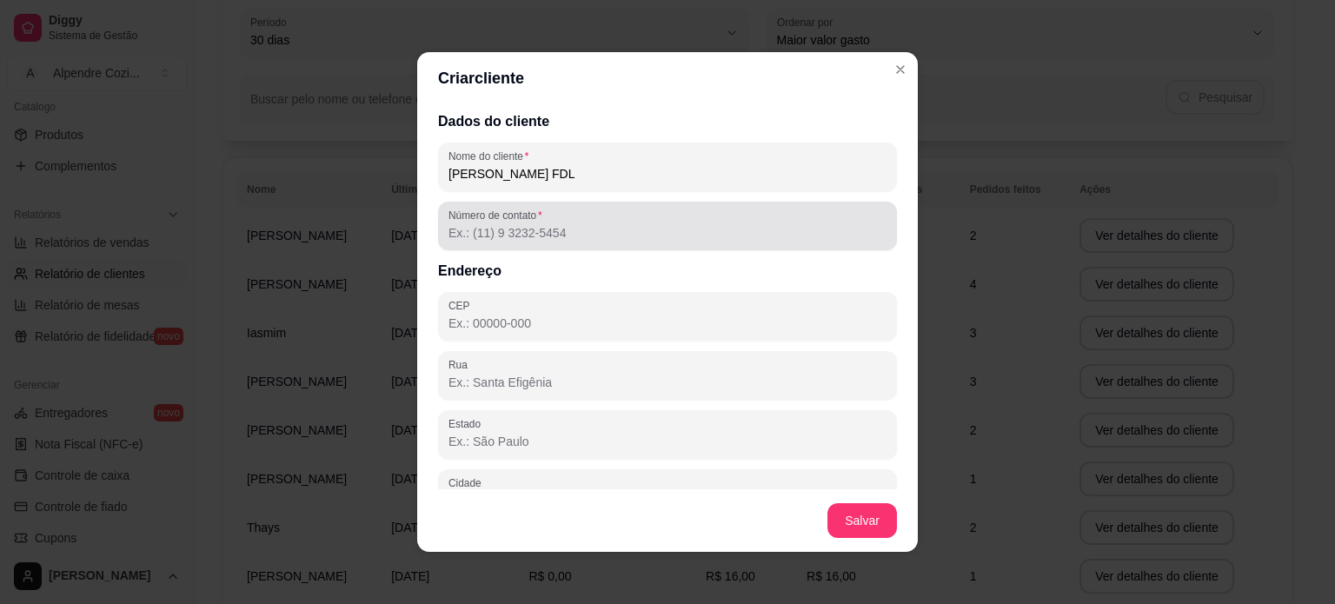
type input "IASMIN MEDEIROS FDL"
click at [474, 223] on div at bounding box center [667, 226] width 438 height 35
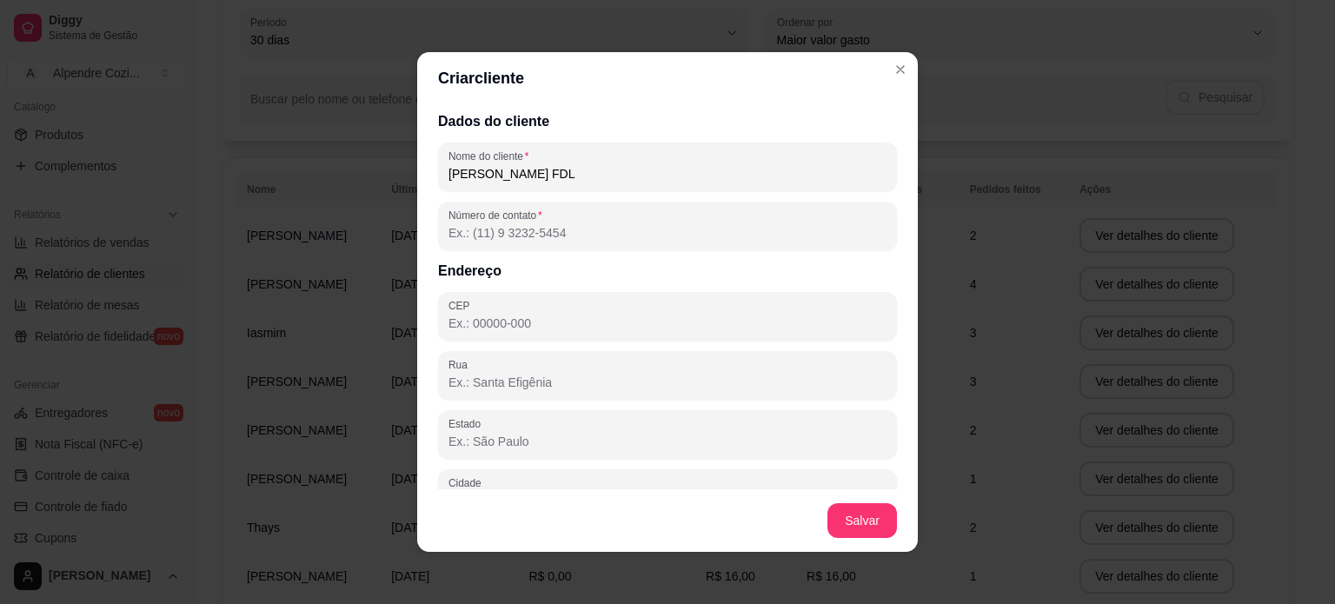
paste input "(83) 8629-2982"
type input "(83) 8629-2982"
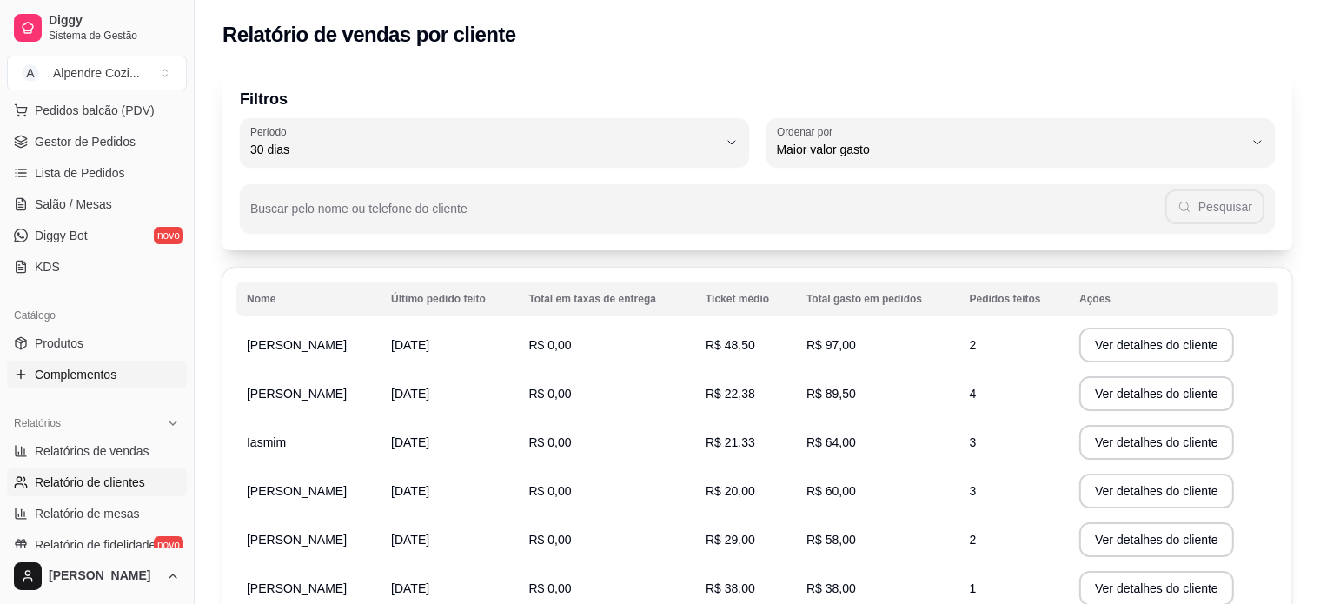
scroll to position [0, 0]
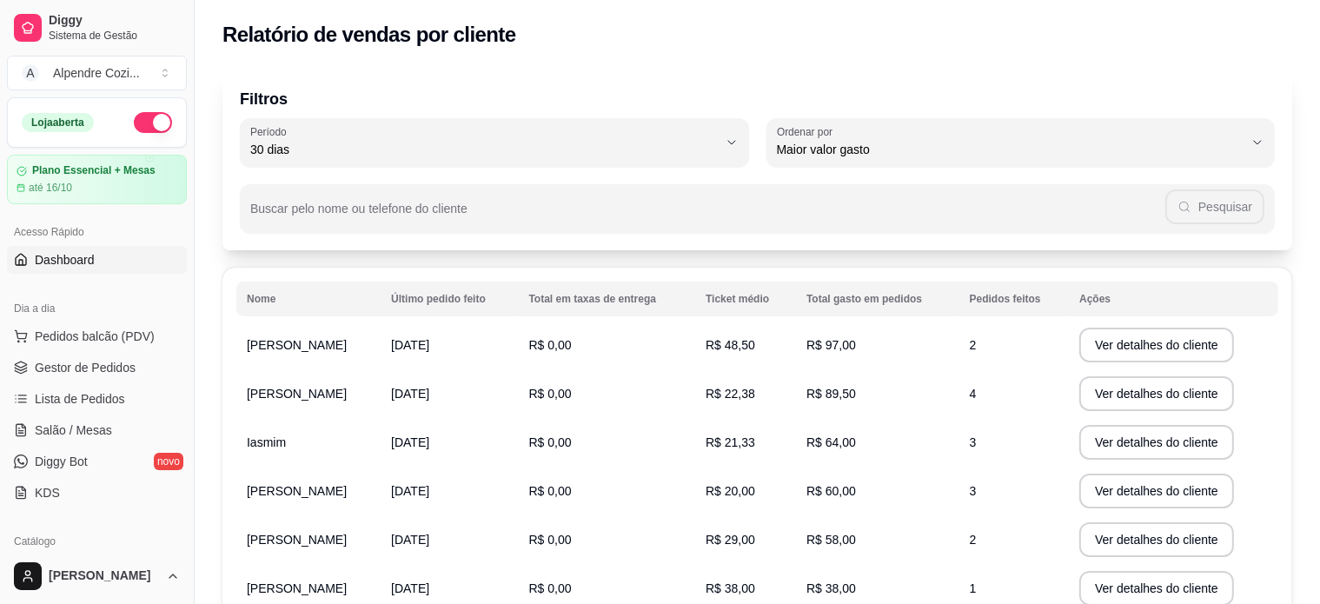
click at [65, 266] on span "Dashboard" at bounding box center [65, 259] width 60 height 17
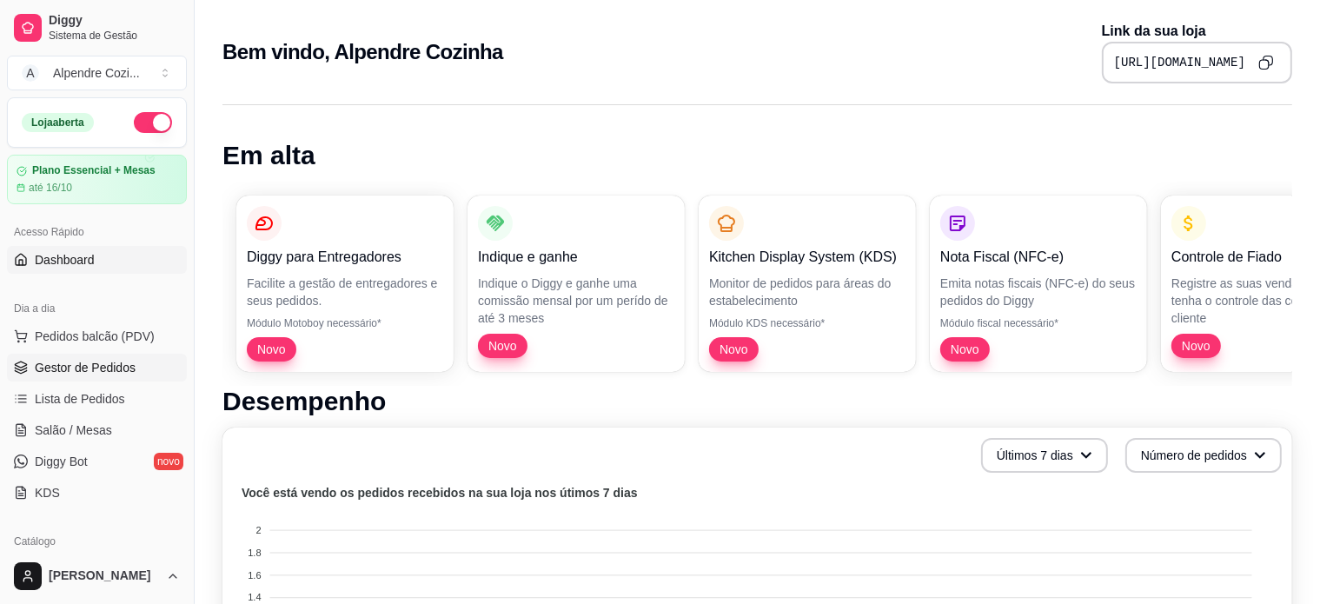
click at [113, 361] on span "Gestor de Pedidos" at bounding box center [85, 367] width 101 height 17
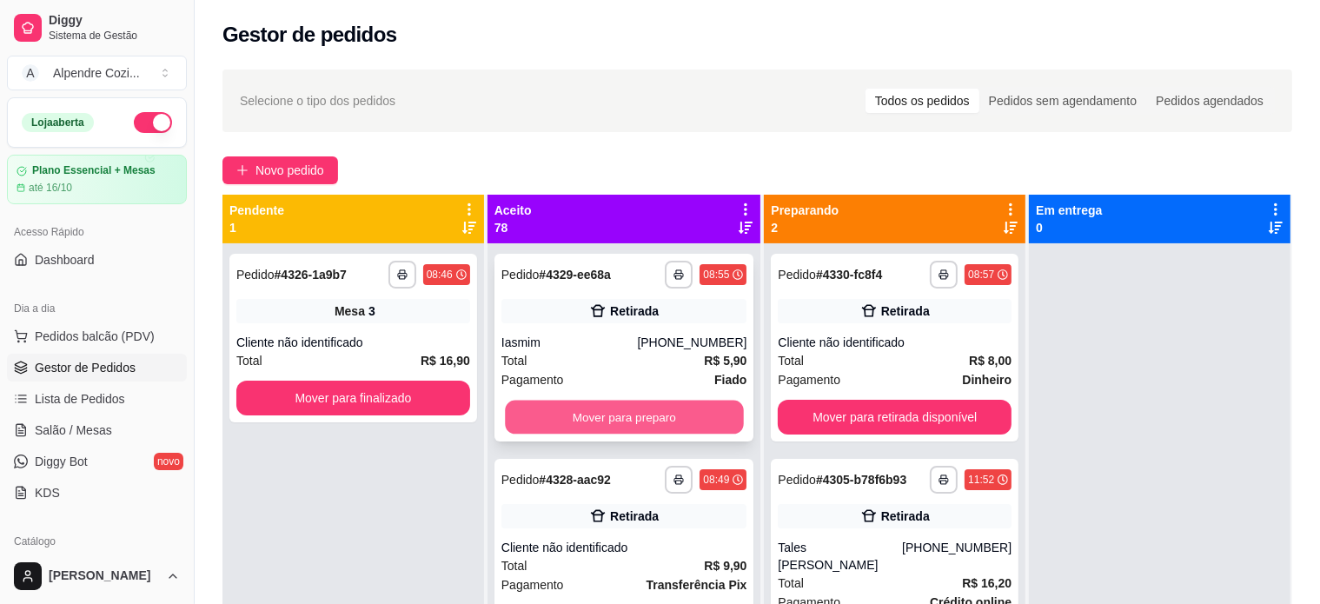
click at [603, 422] on button "Mover para preparo" at bounding box center [624, 418] width 238 height 34
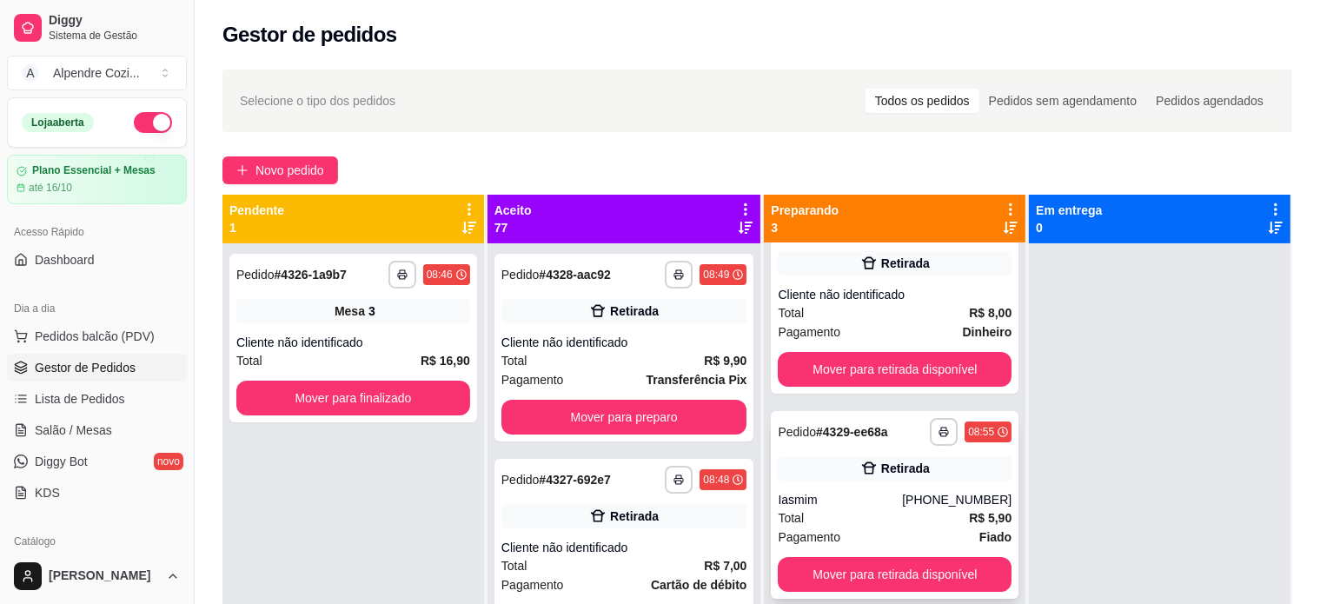
scroll to position [49, 0]
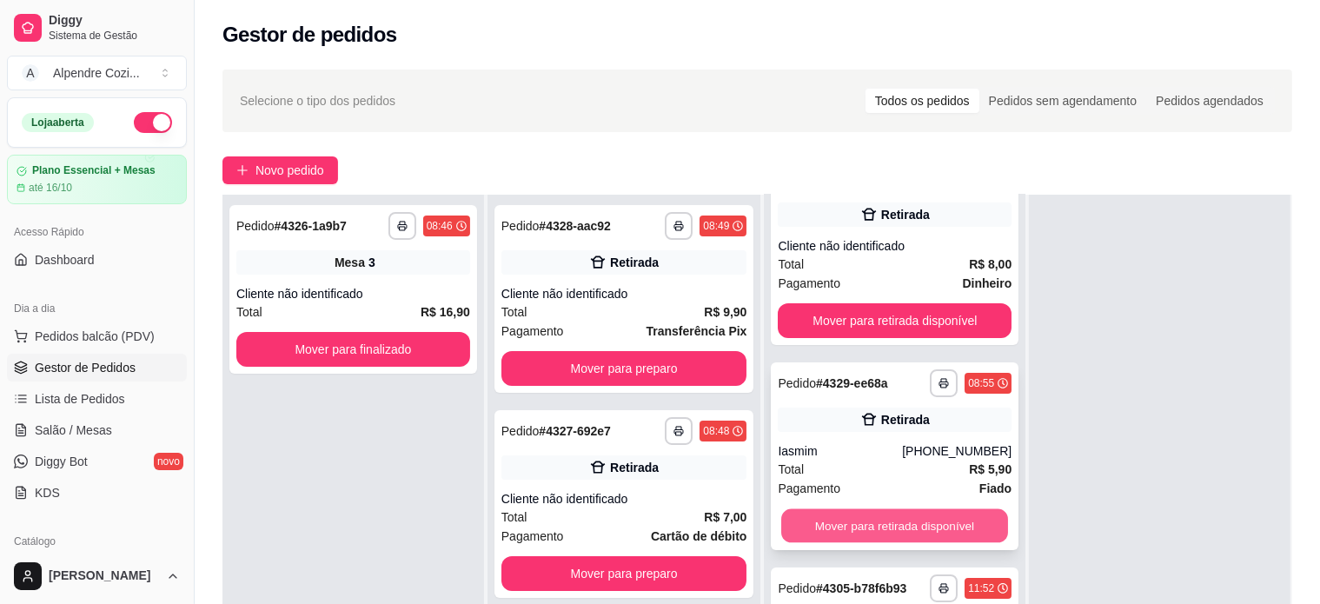
click at [873, 529] on button "Mover para retirada disponível" at bounding box center [894, 526] width 227 height 34
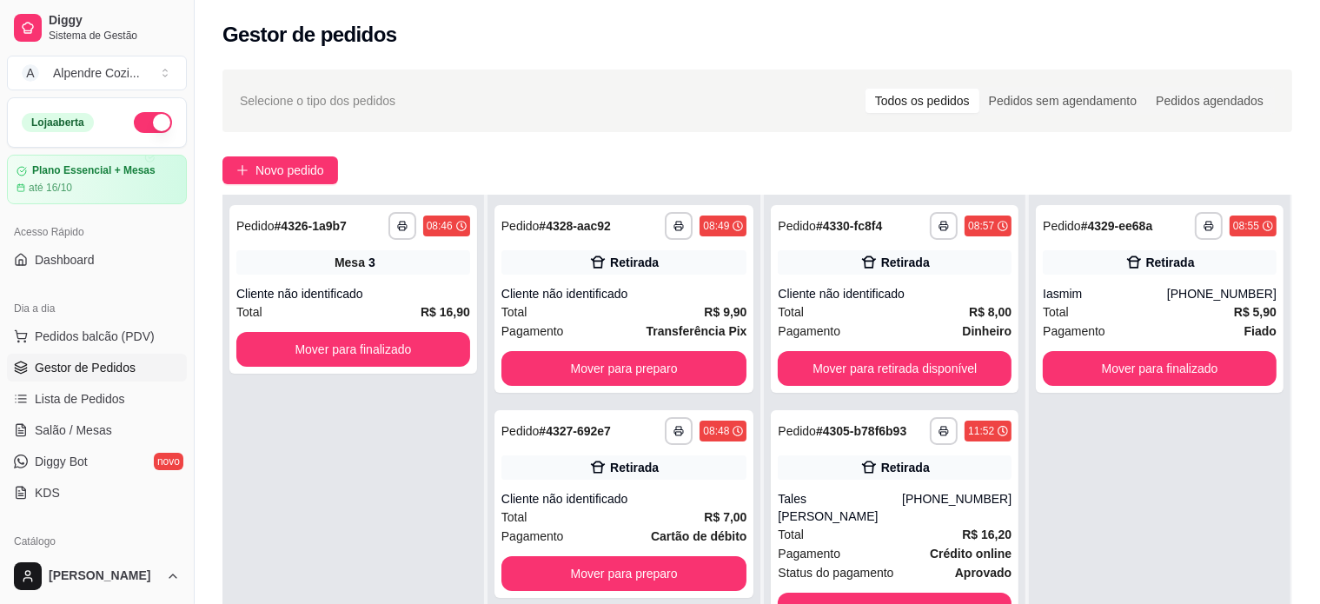
scroll to position [0, 0]
click at [1101, 363] on button "Mover para finalizado" at bounding box center [1159, 369] width 227 height 34
